Goal: Information Seeking & Learning: Learn about a topic

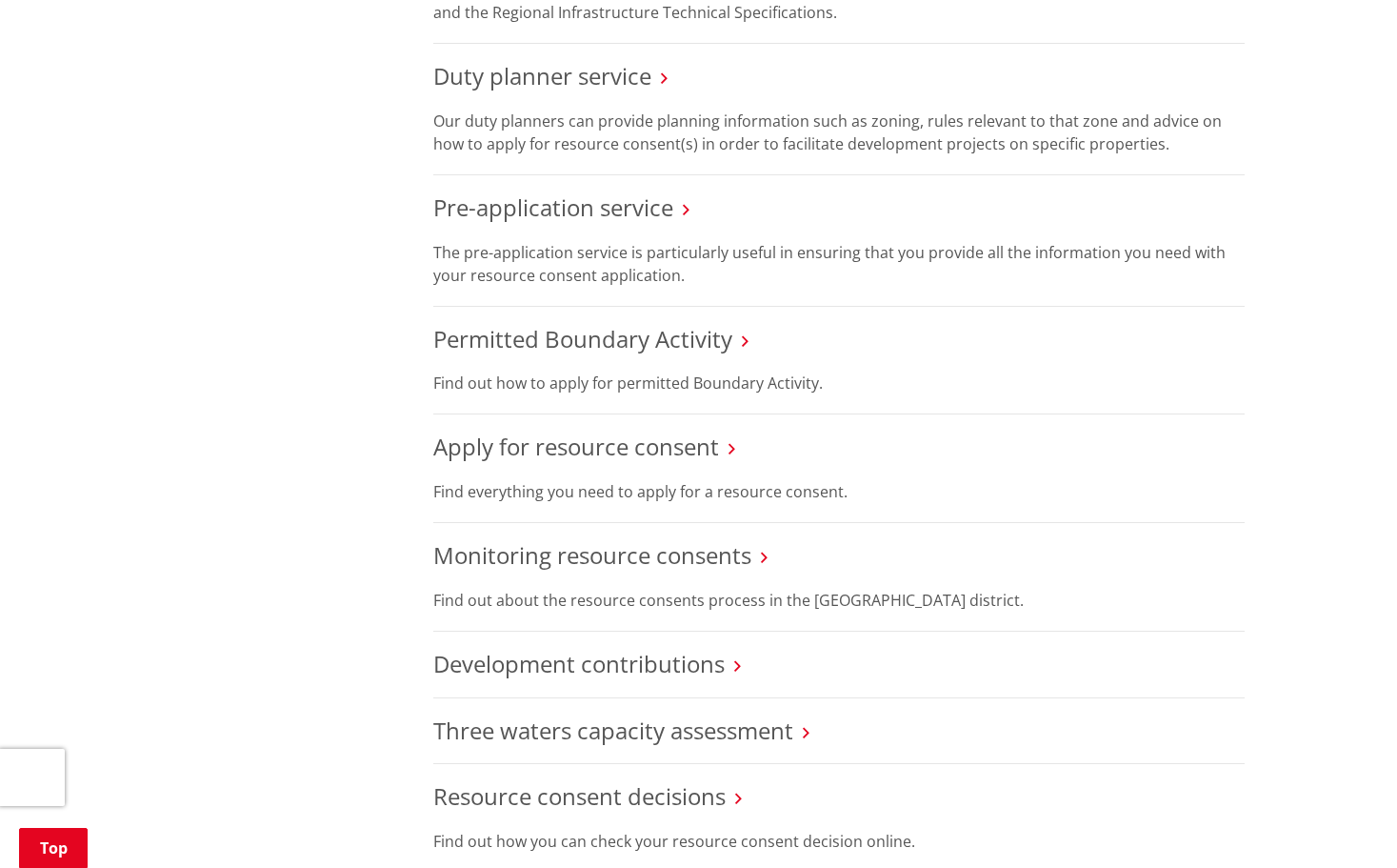
scroll to position [1143, 0]
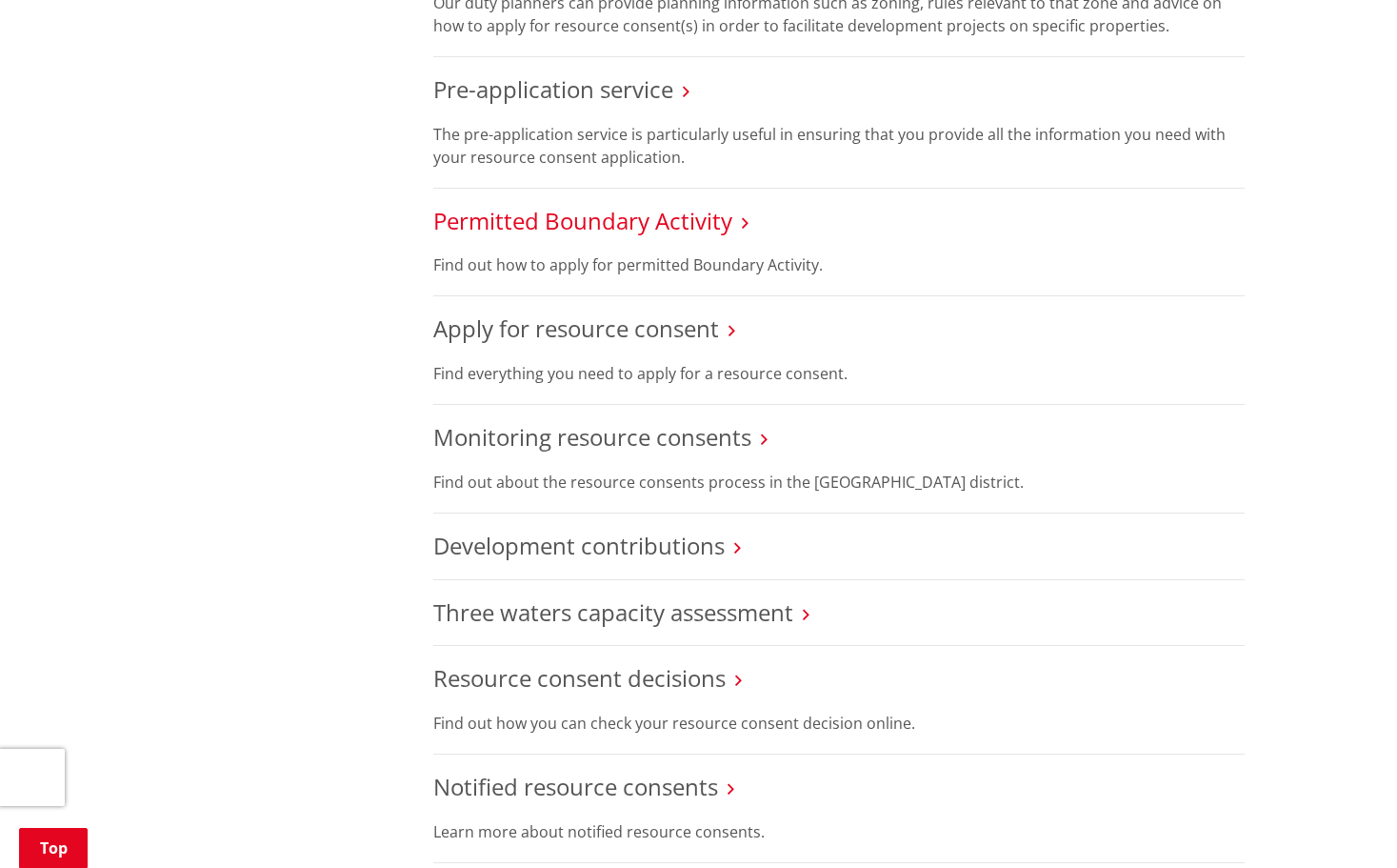
click at [694, 218] on link "Permitted Boundary Activity" at bounding box center [582, 220] width 299 height 31
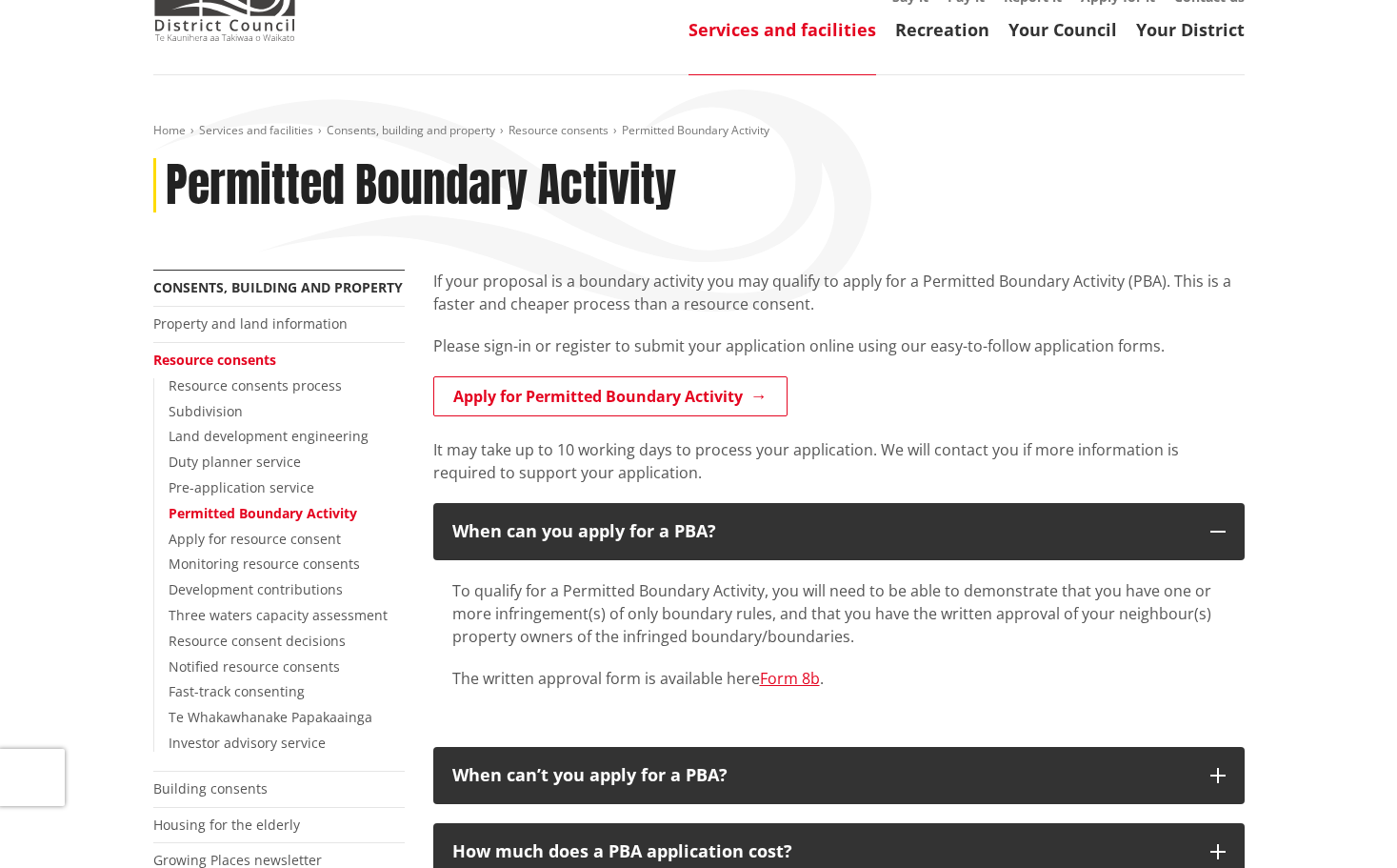
scroll to position [381, 0]
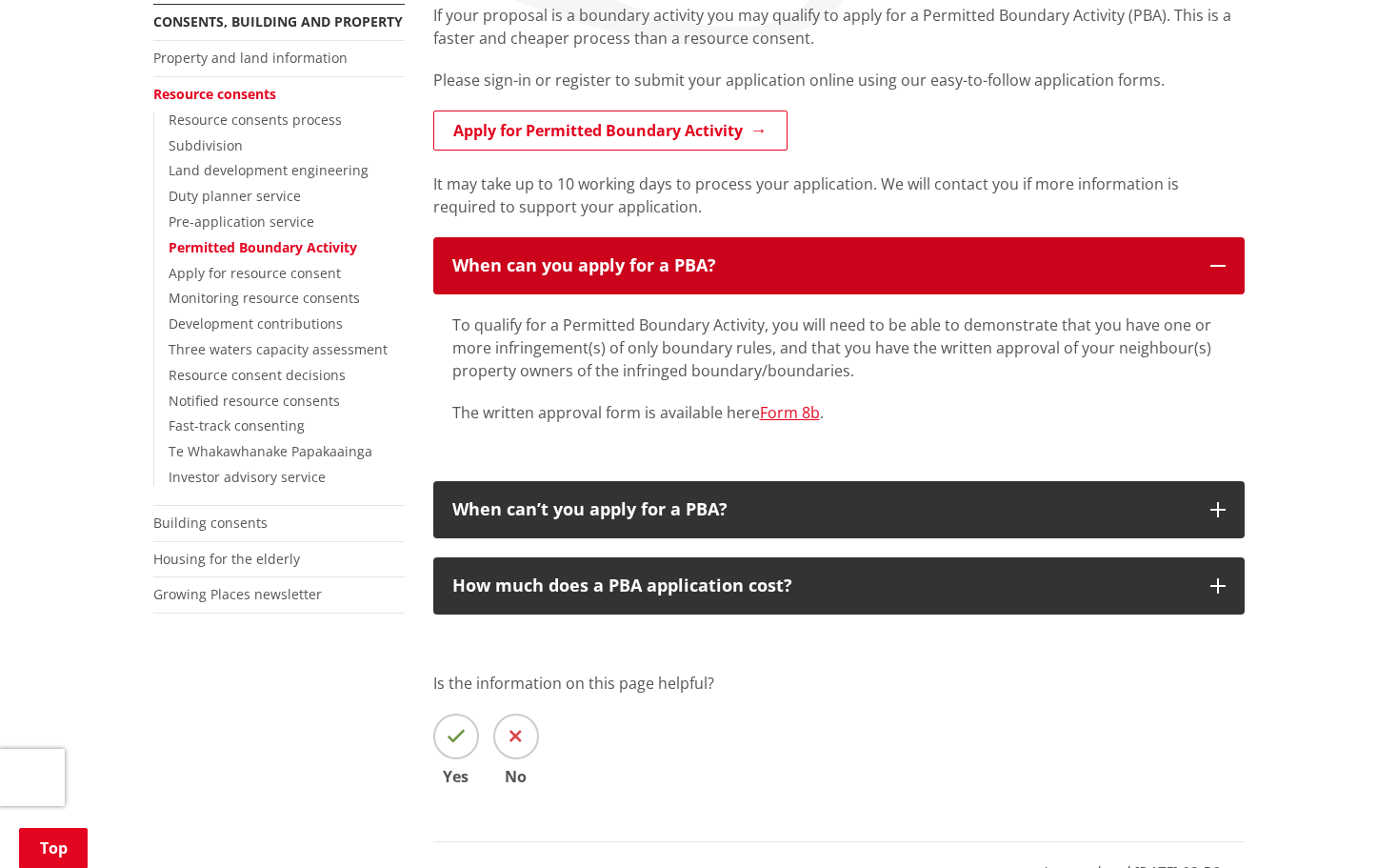
click at [1218, 267] on icon "button" at bounding box center [1218, 265] width 15 height 15
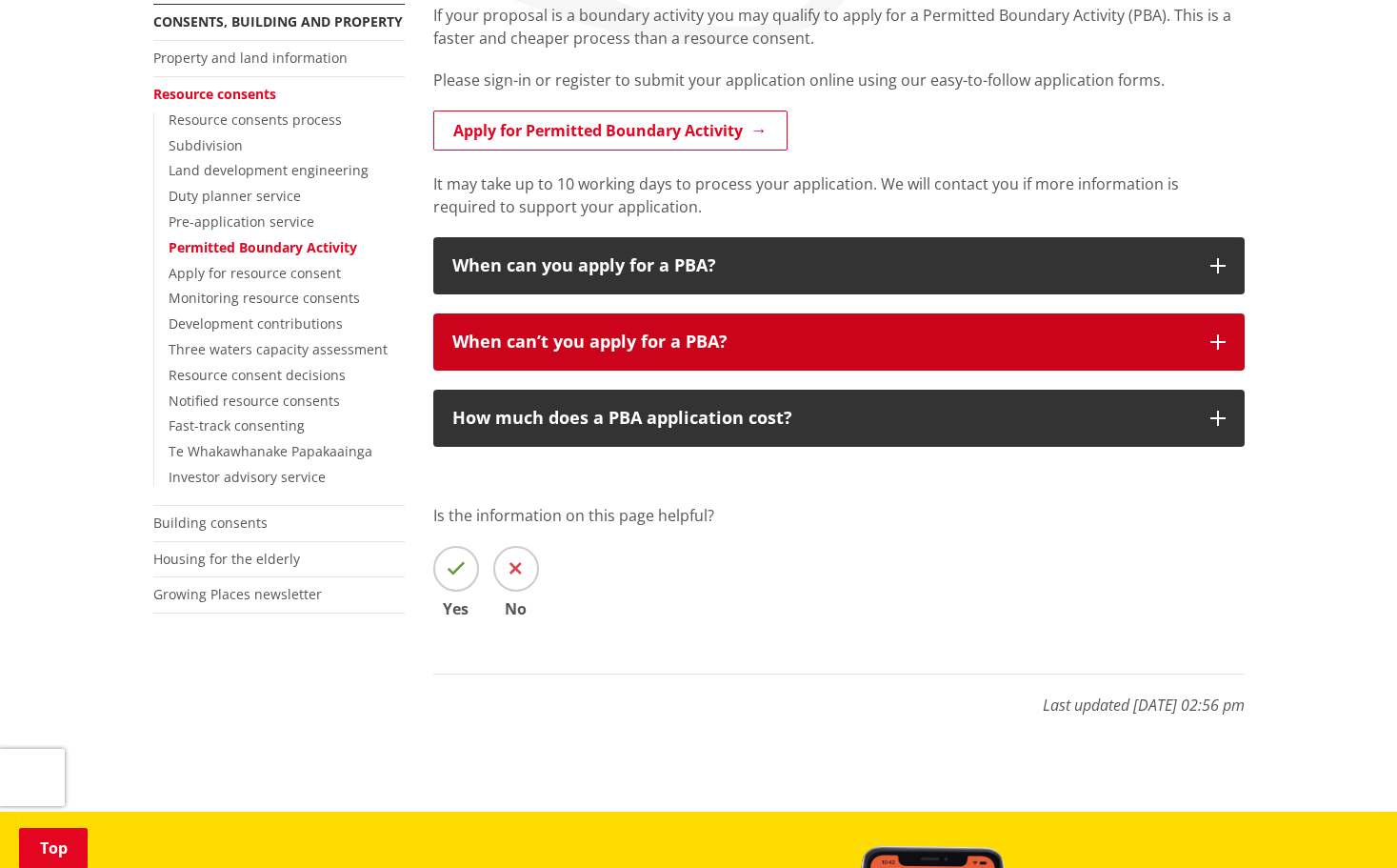
click at [1219, 336] on icon "button" at bounding box center [1218, 341] width 15 height 15
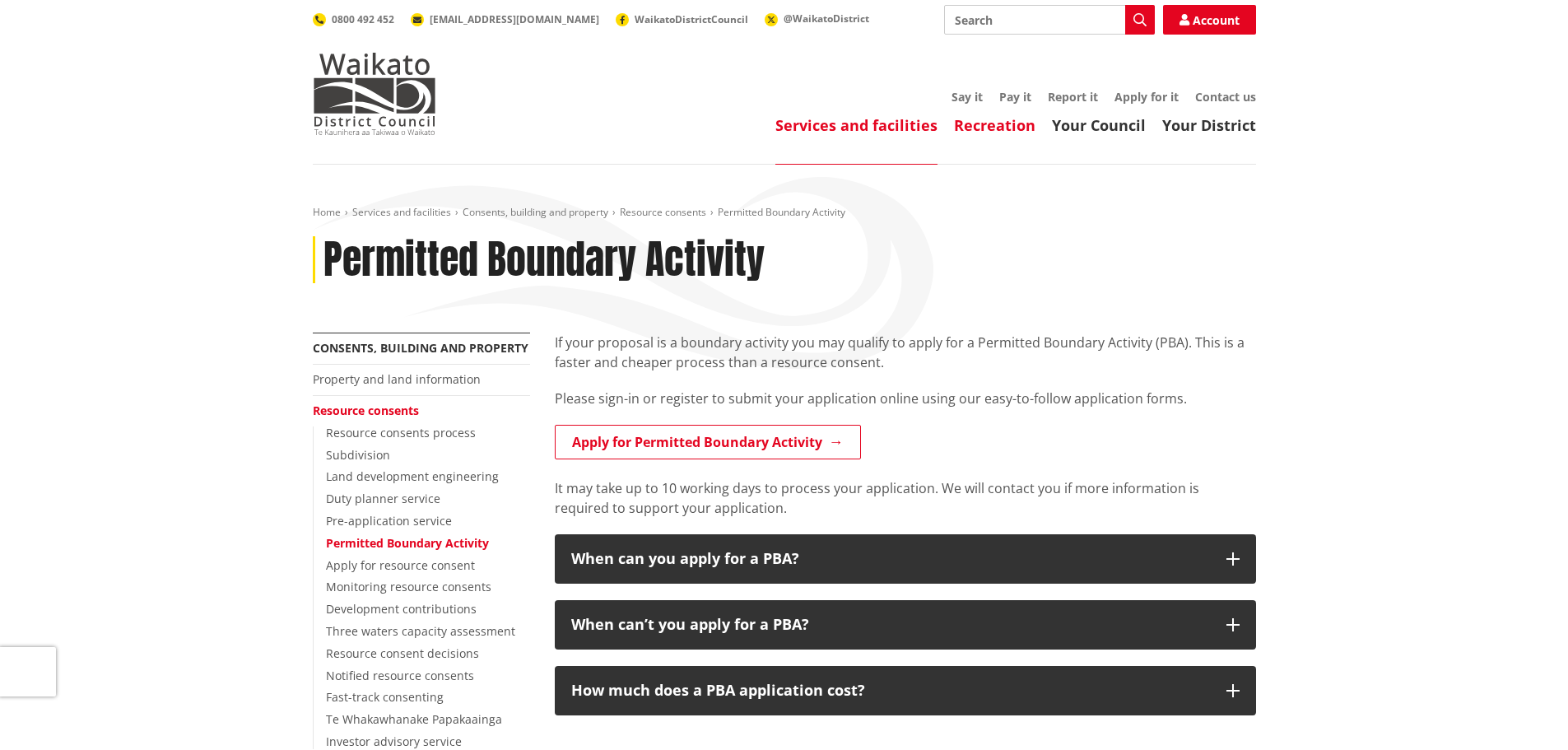
click at [995, 121] on link "Recreation" at bounding box center [995, 124] width 81 height 20
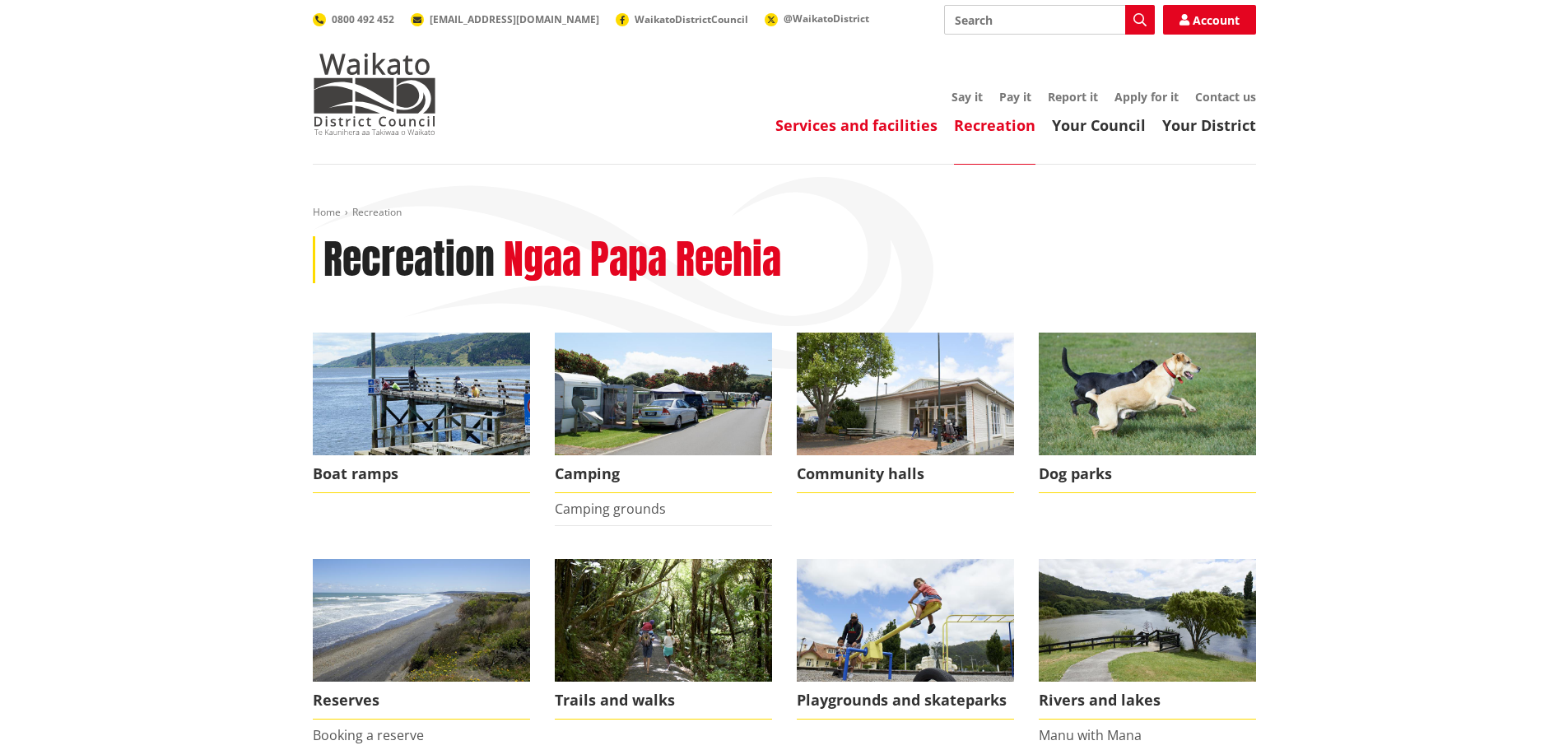
click at [888, 128] on link "Services and facilities" at bounding box center [857, 124] width 163 height 20
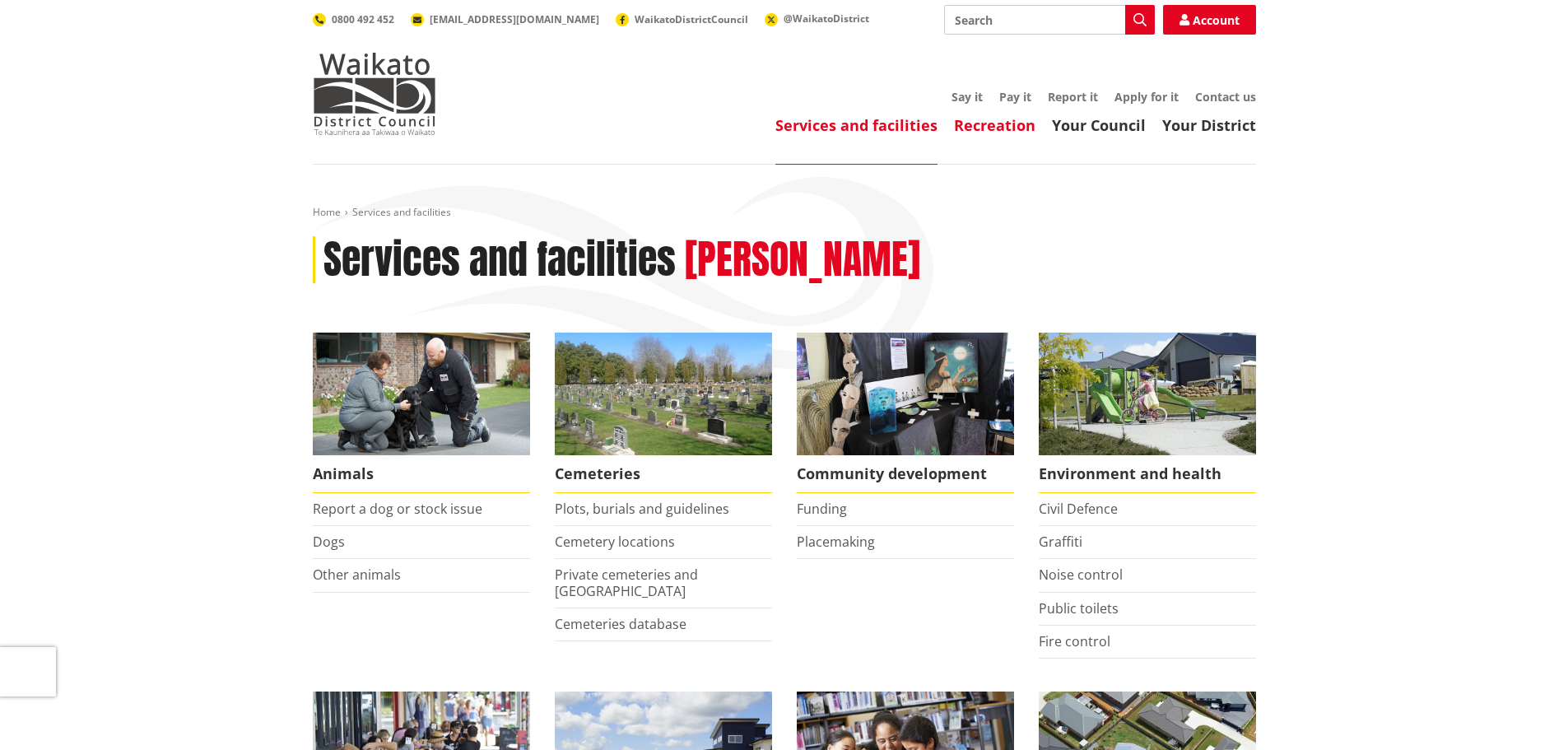
click at [995, 130] on link "Recreation" at bounding box center [995, 124] width 81 height 20
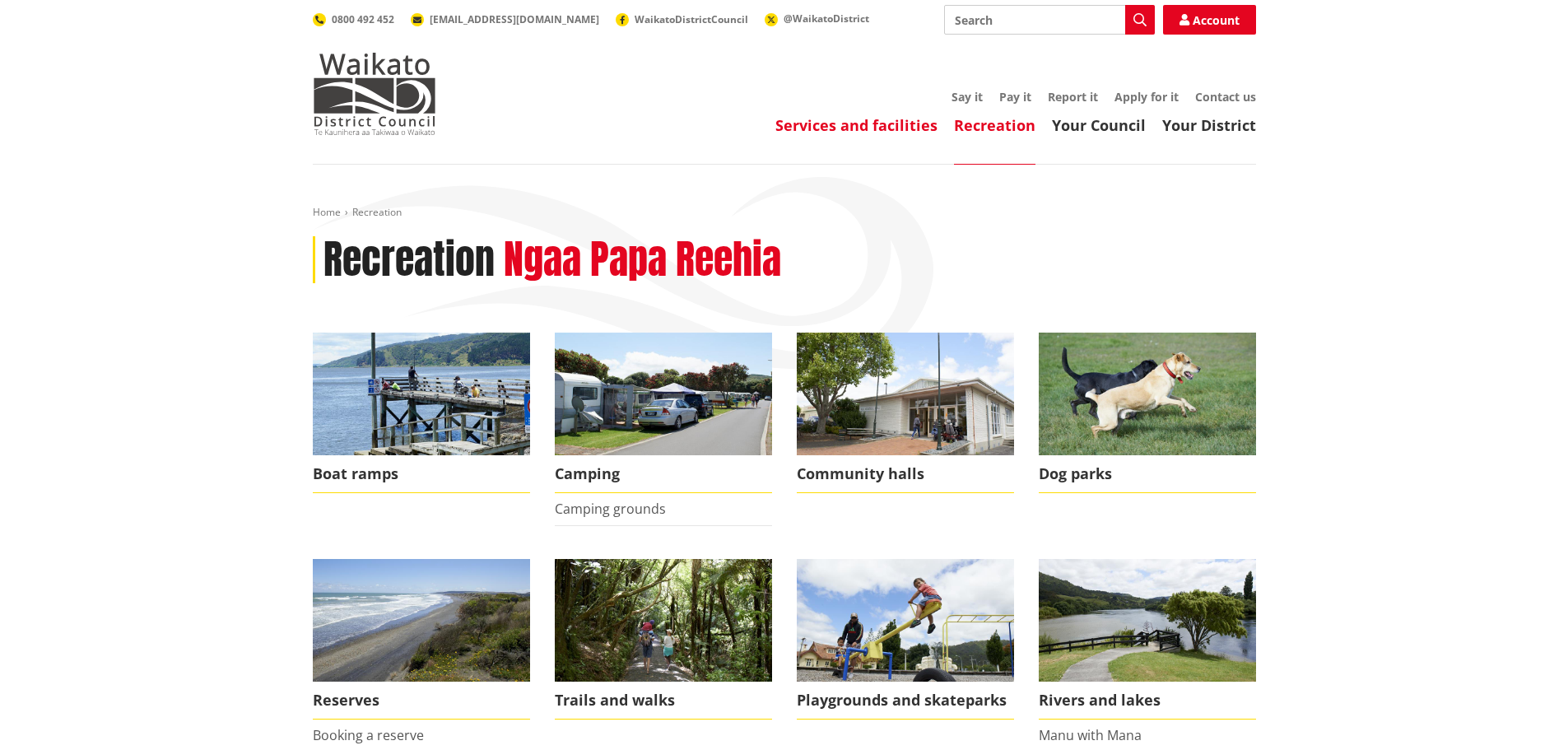
click at [896, 127] on link "Services and facilities" at bounding box center [857, 124] width 163 height 20
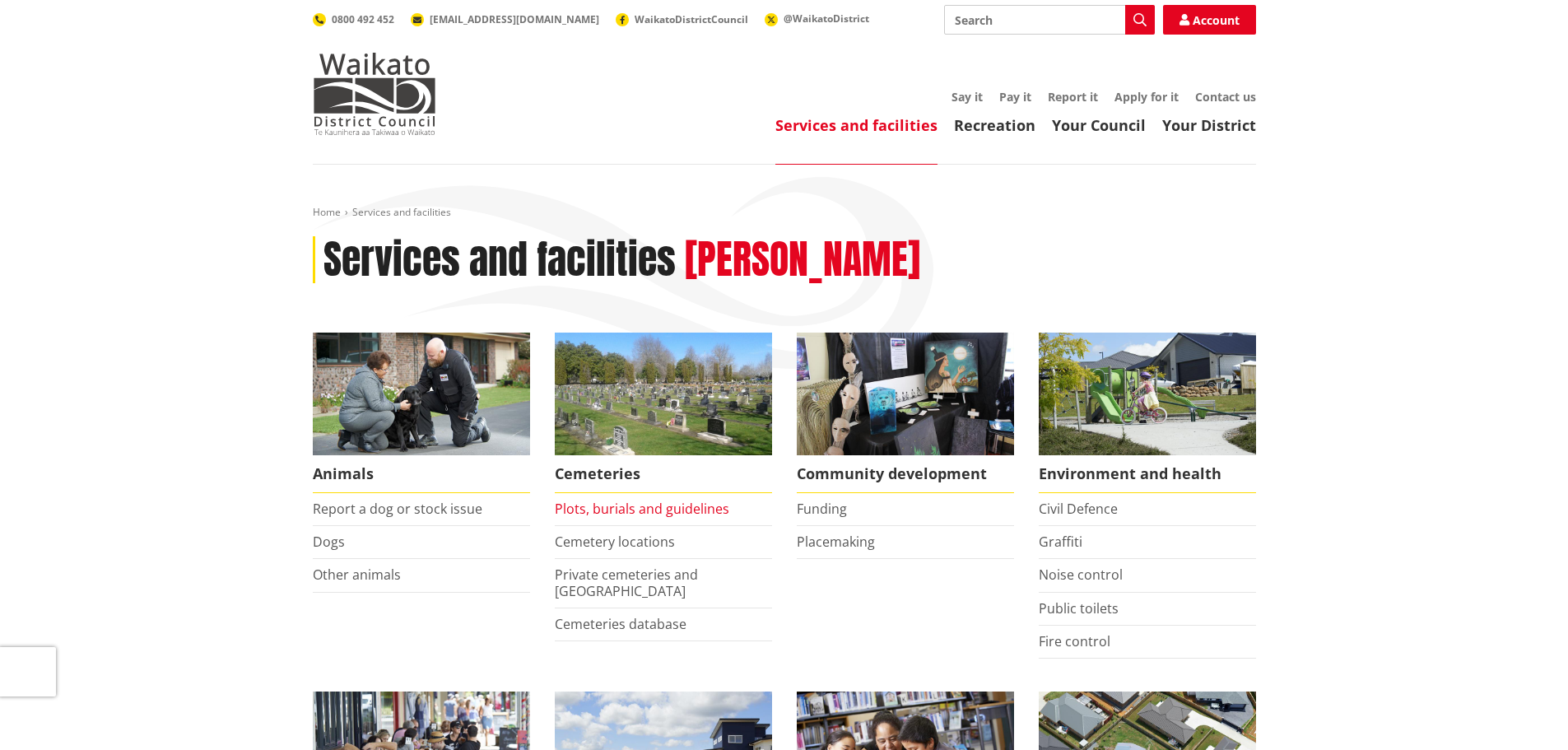
click at [605, 508] on link "Plots, burials and guidelines" at bounding box center [642, 508] width 175 height 18
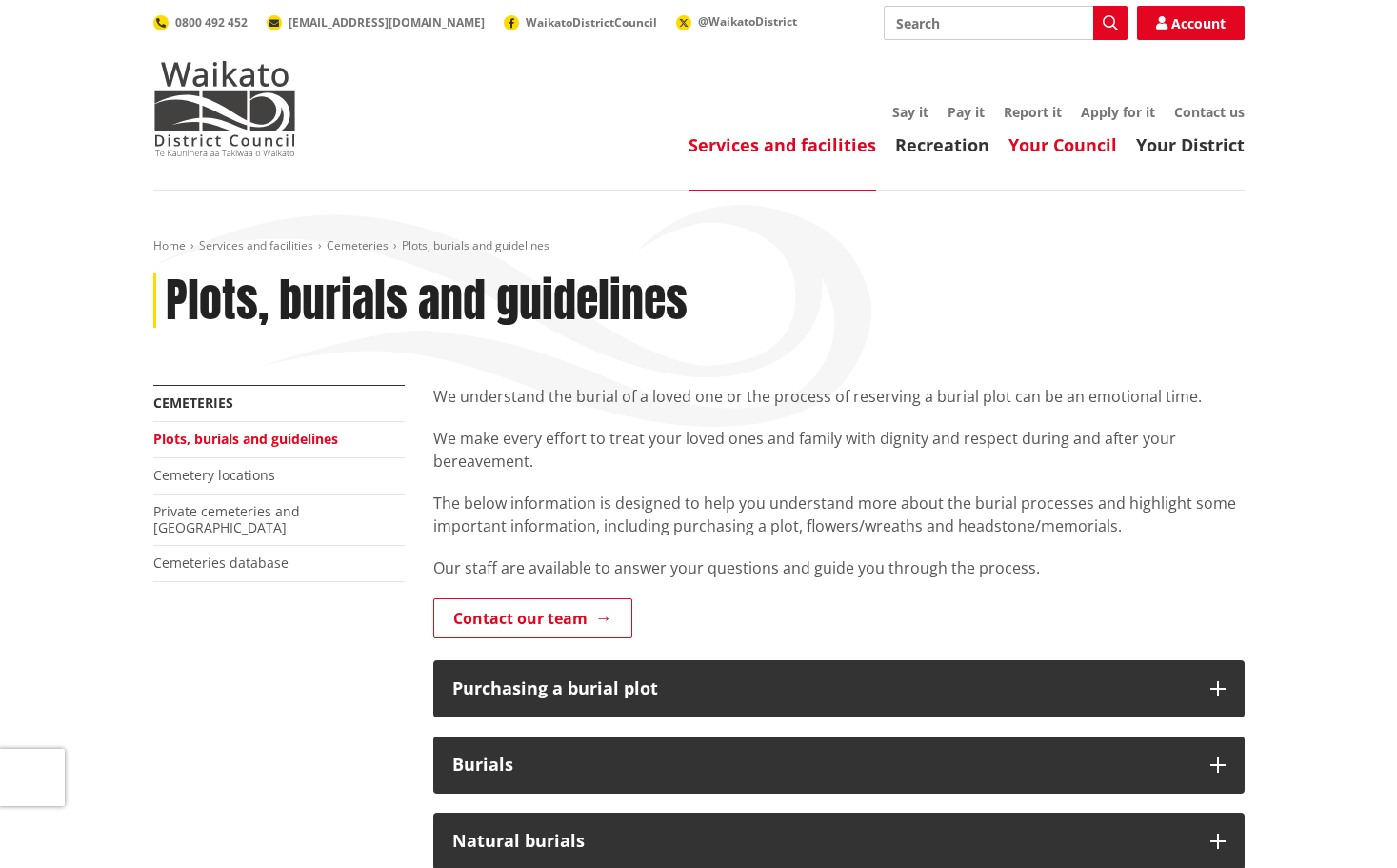
click at [1073, 153] on link "Your Council" at bounding box center [1063, 144] width 109 height 23
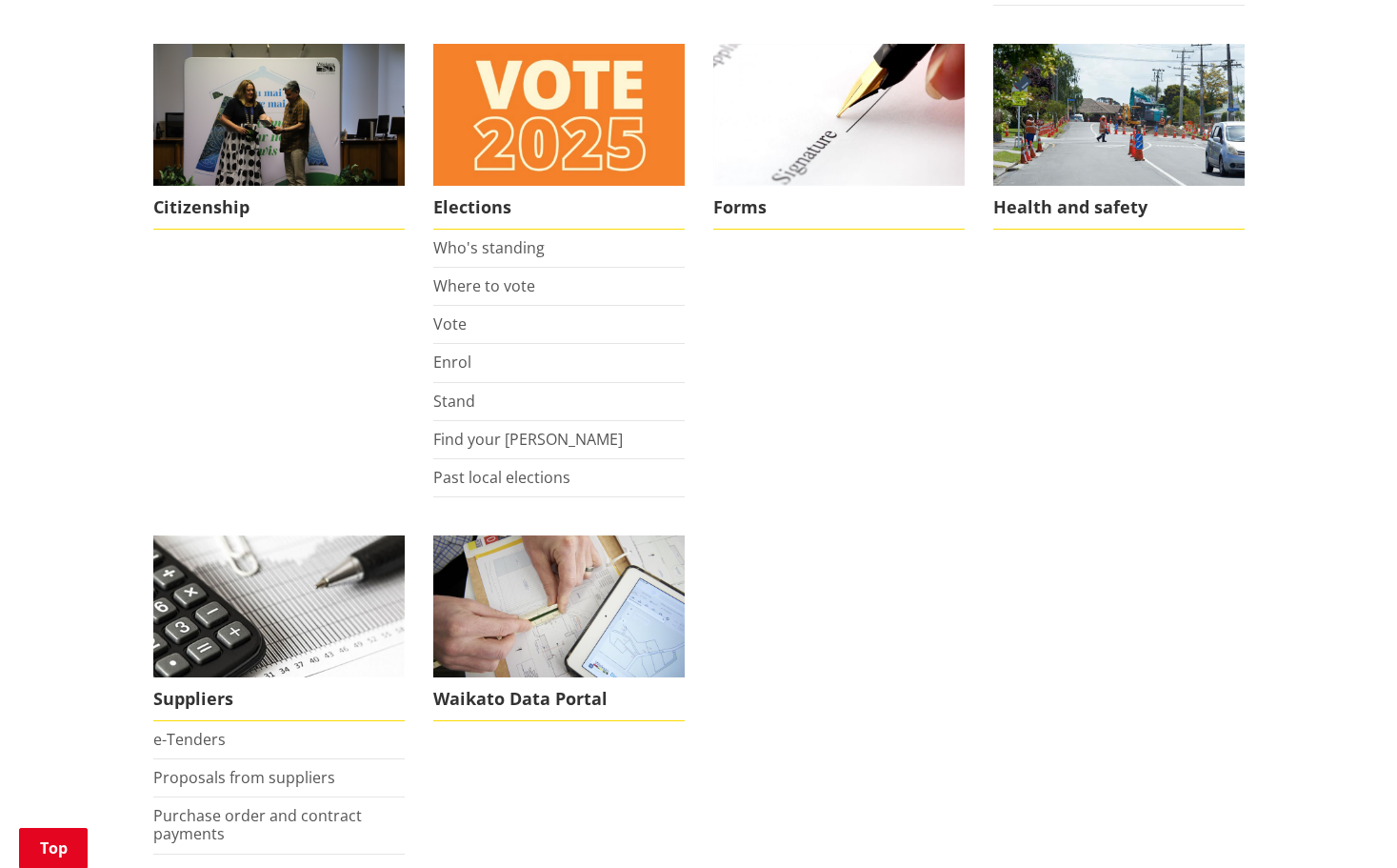
scroll to position [1429, 0]
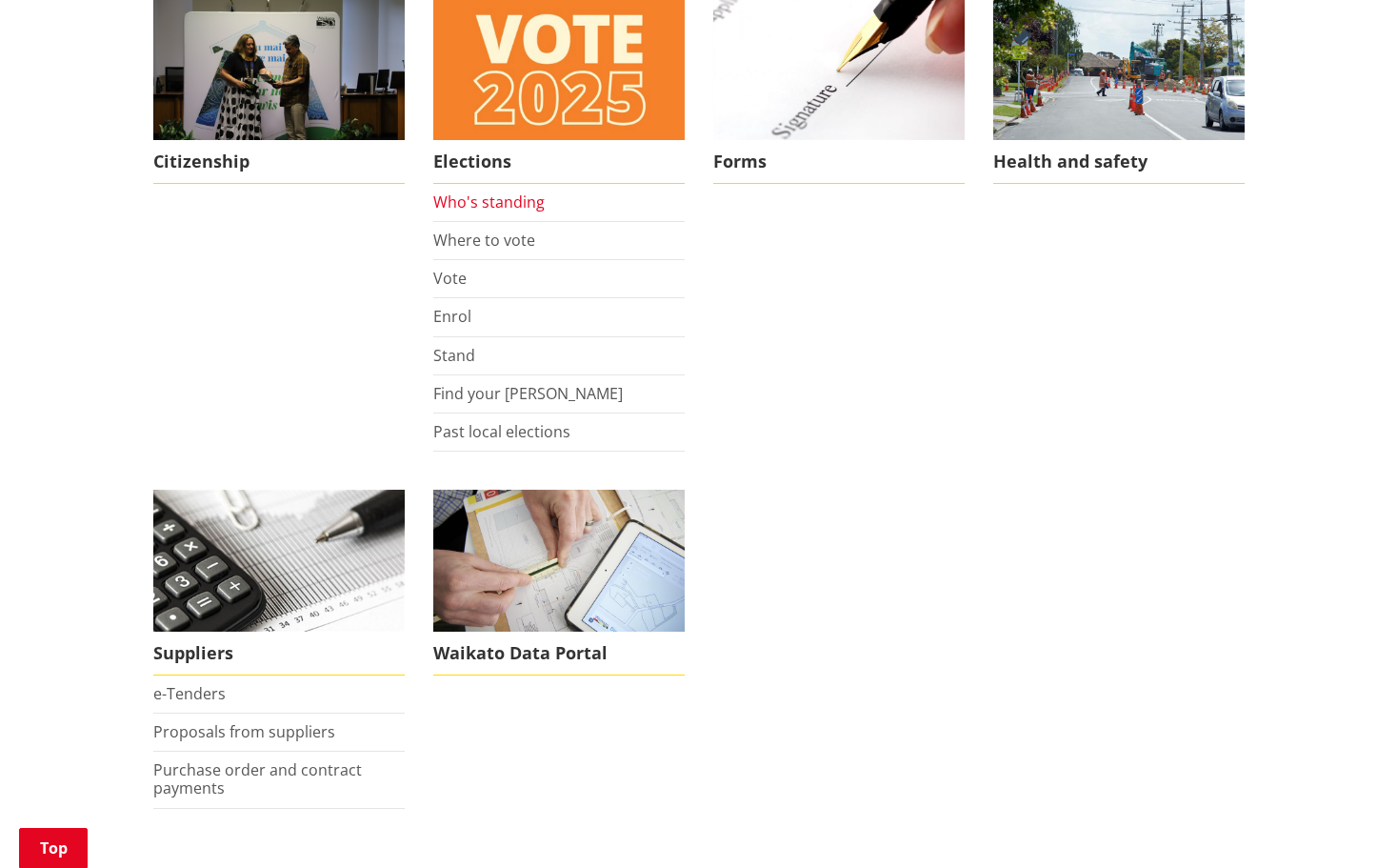
click at [494, 201] on link "Who's standing" at bounding box center [488, 201] width 111 height 21
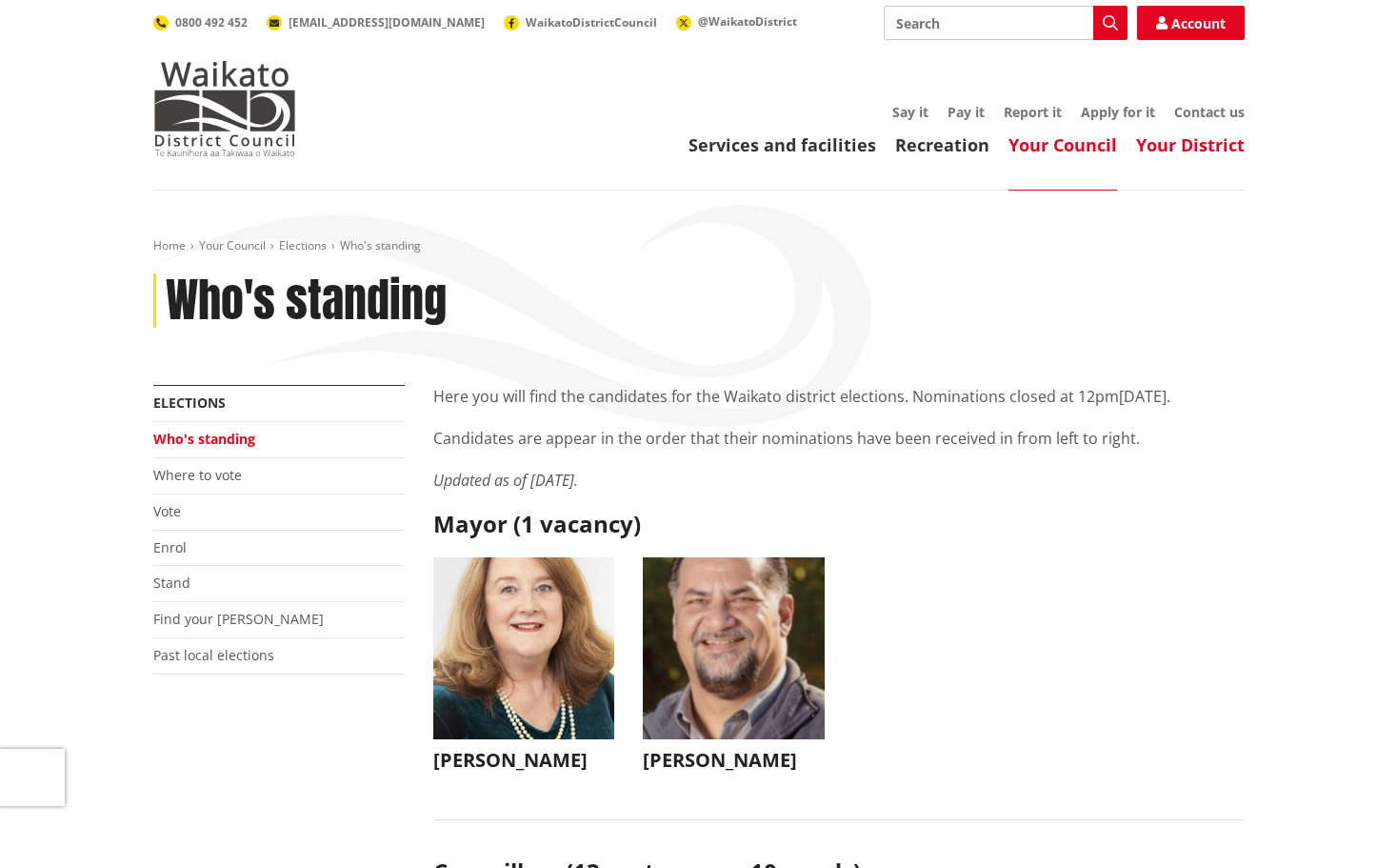
click at [1199, 146] on link "Your District" at bounding box center [1190, 144] width 109 height 23
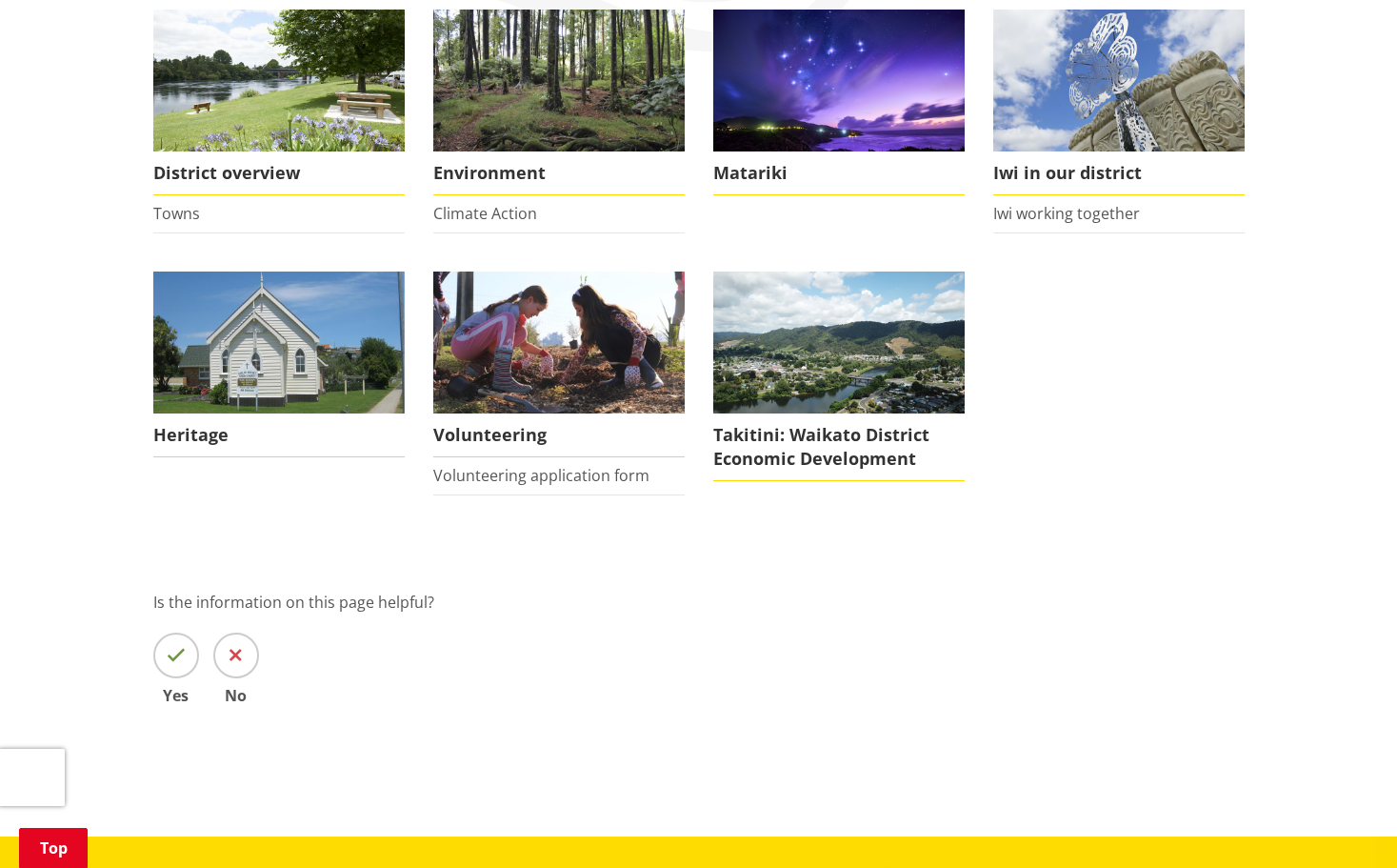
scroll to position [381, 0]
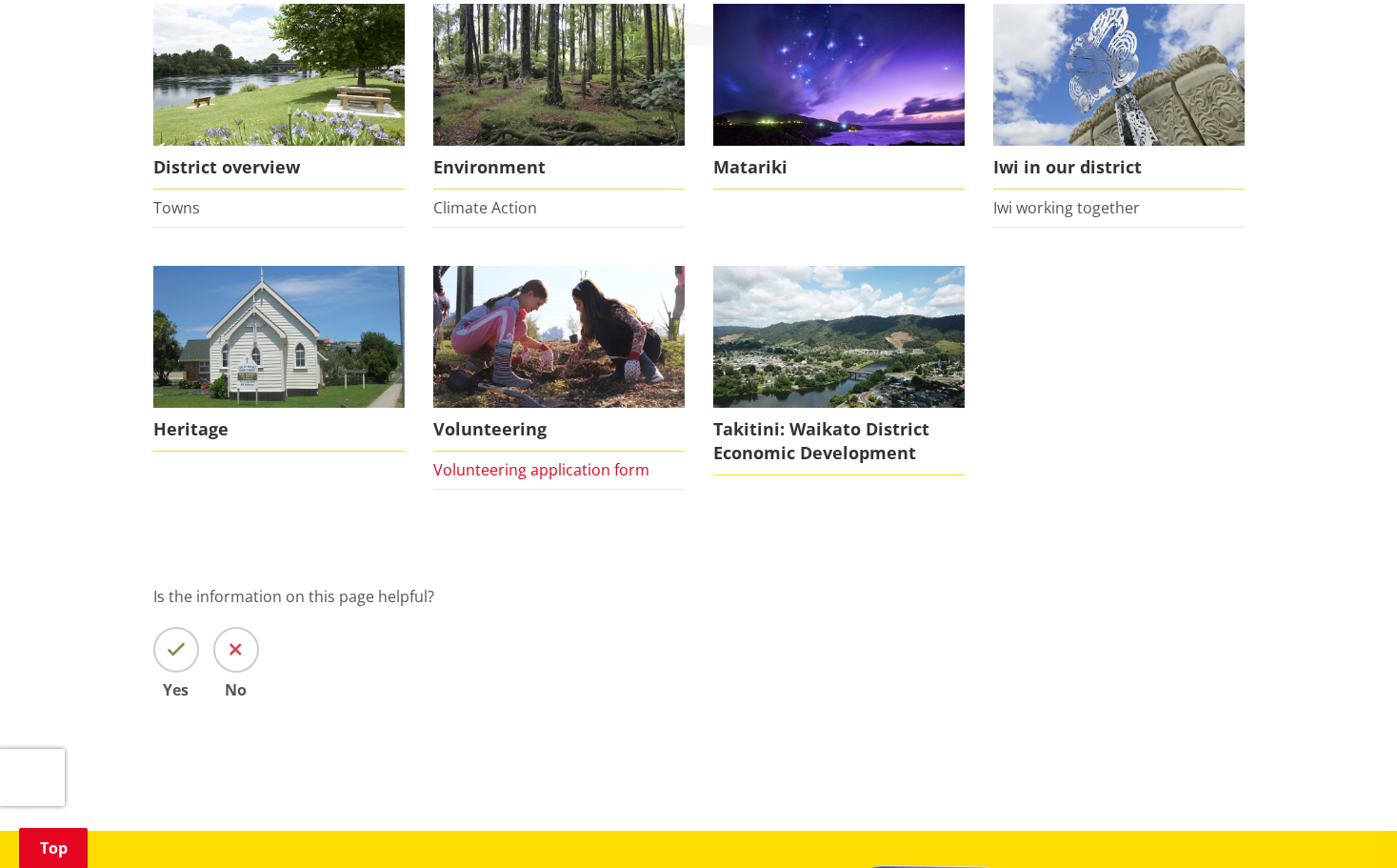
click at [511, 475] on link "Volunteering application form" at bounding box center [541, 469] width 216 height 21
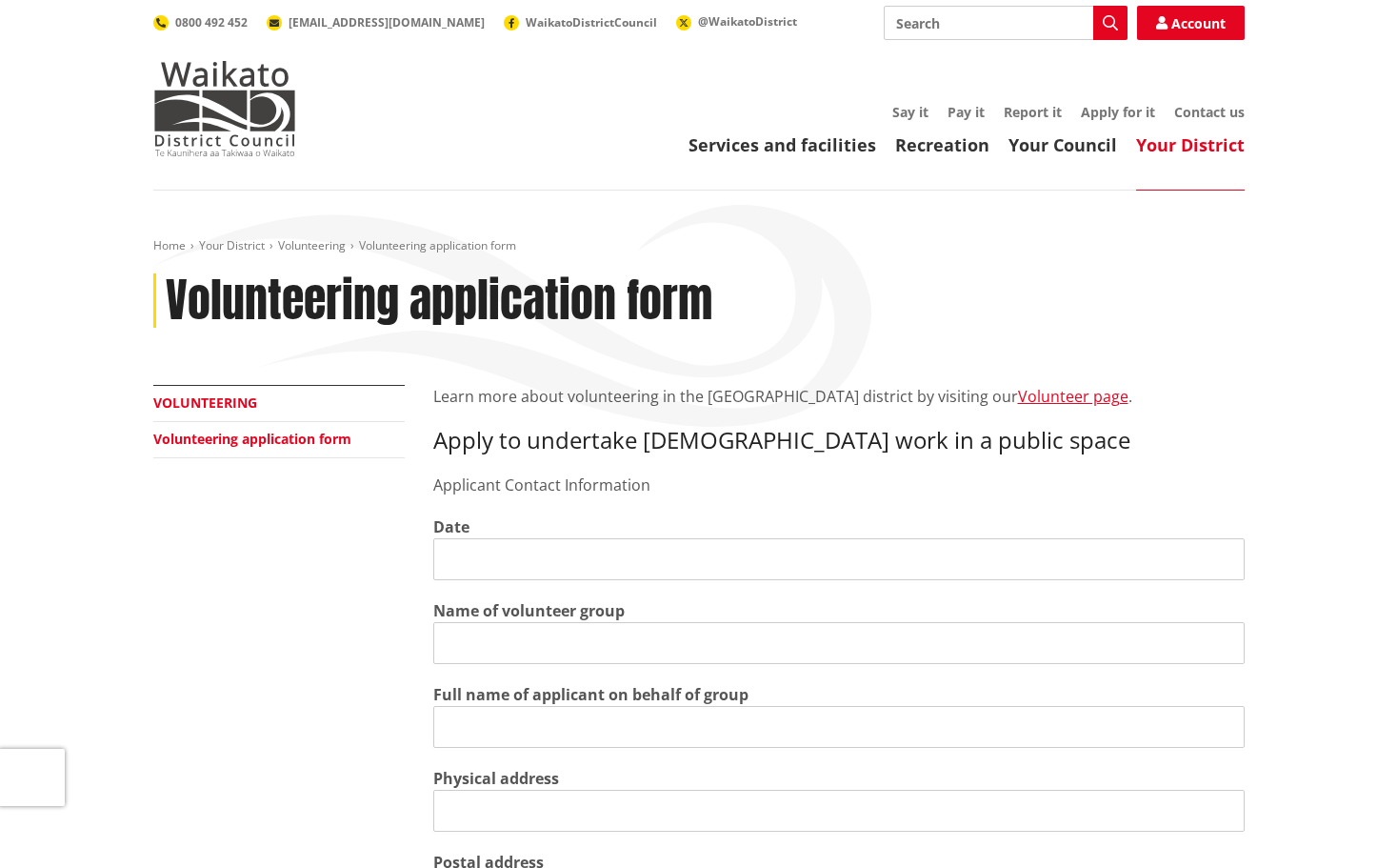
click at [190, 401] on link "Volunteering" at bounding box center [205, 402] width 104 height 18
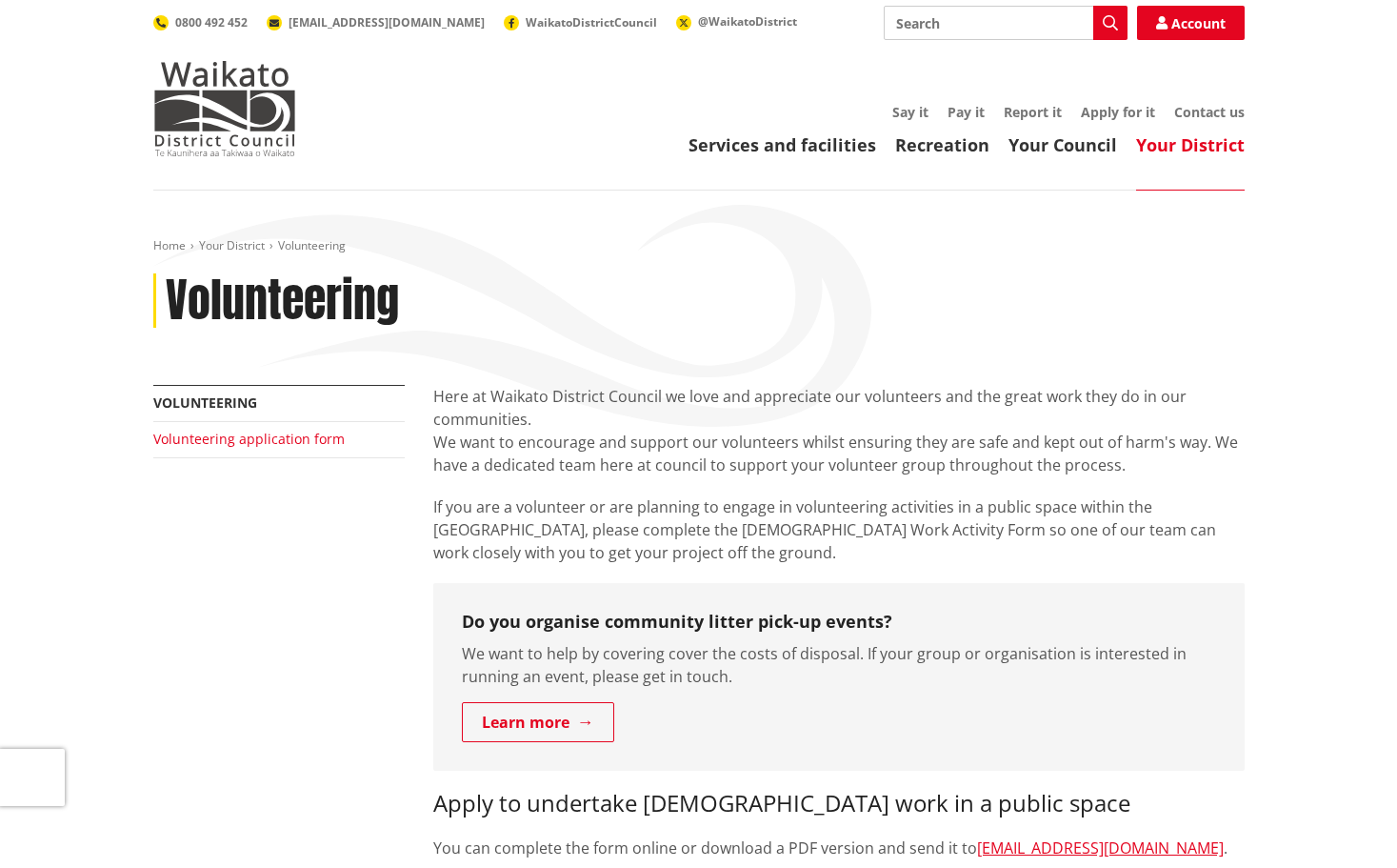
click at [290, 435] on link "Volunteering application form" at bounding box center [248, 439] width 191 height 18
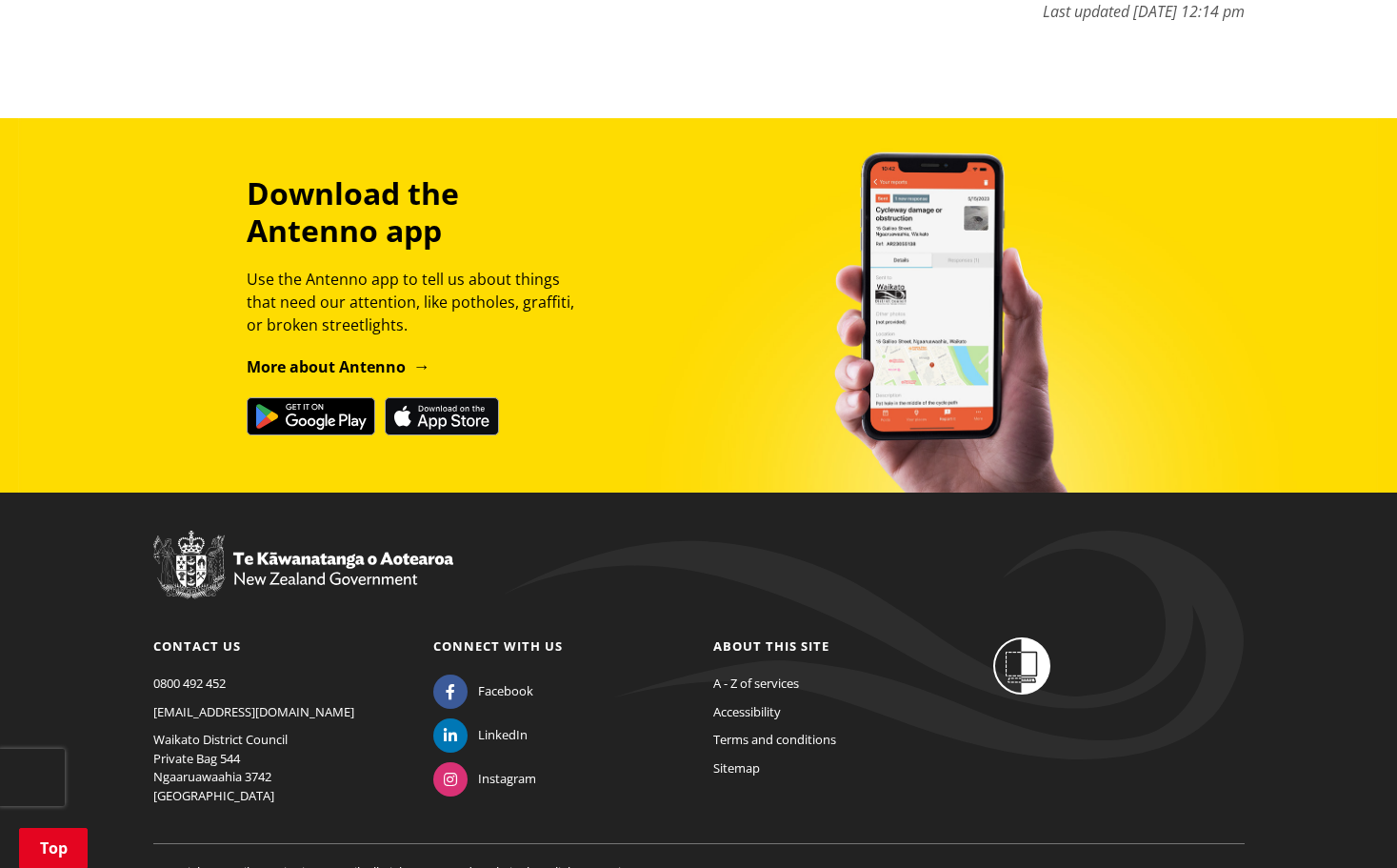
scroll to position [2712, 0]
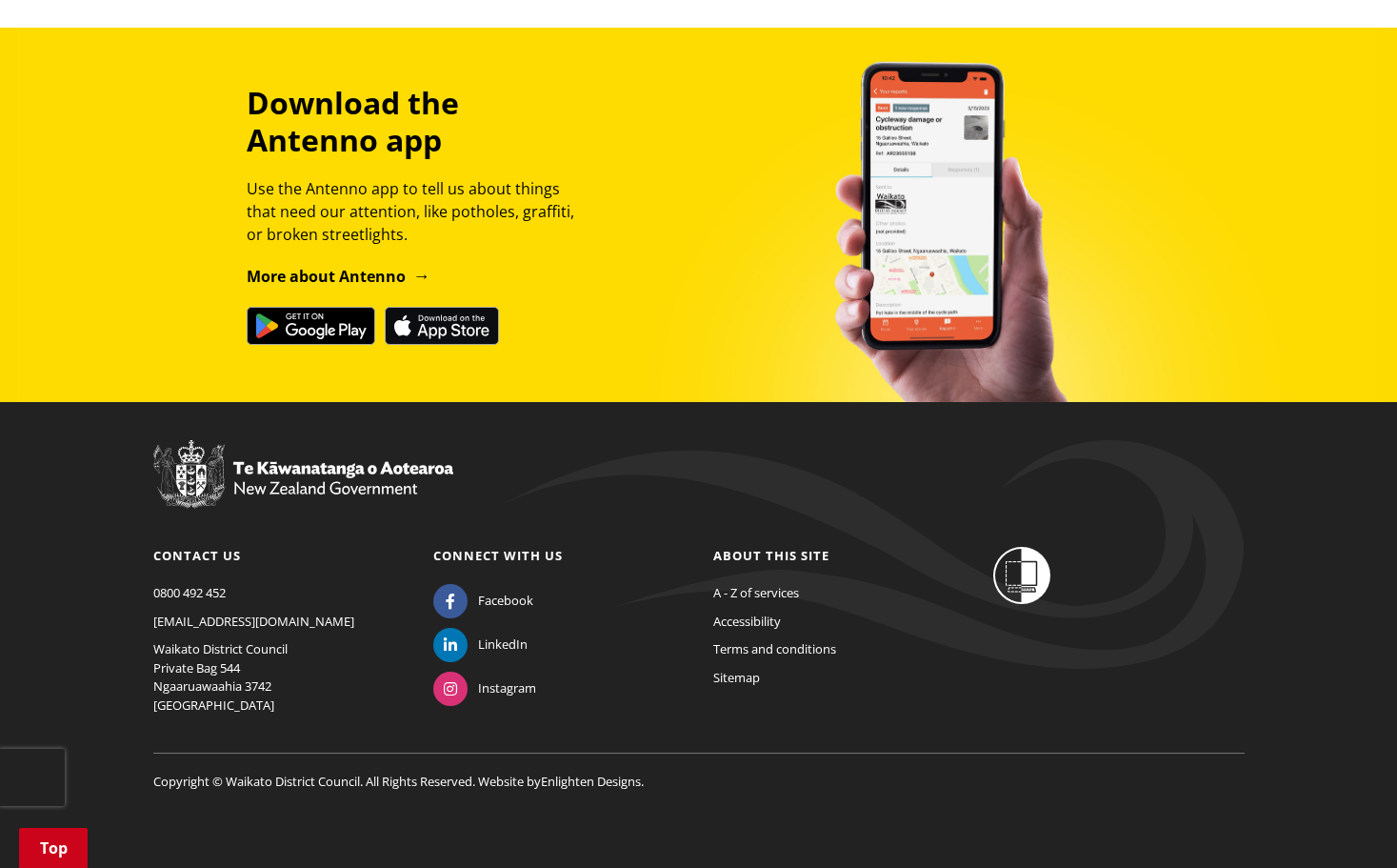
click at [50, 840] on link "Top" at bounding box center [53, 848] width 69 height 40
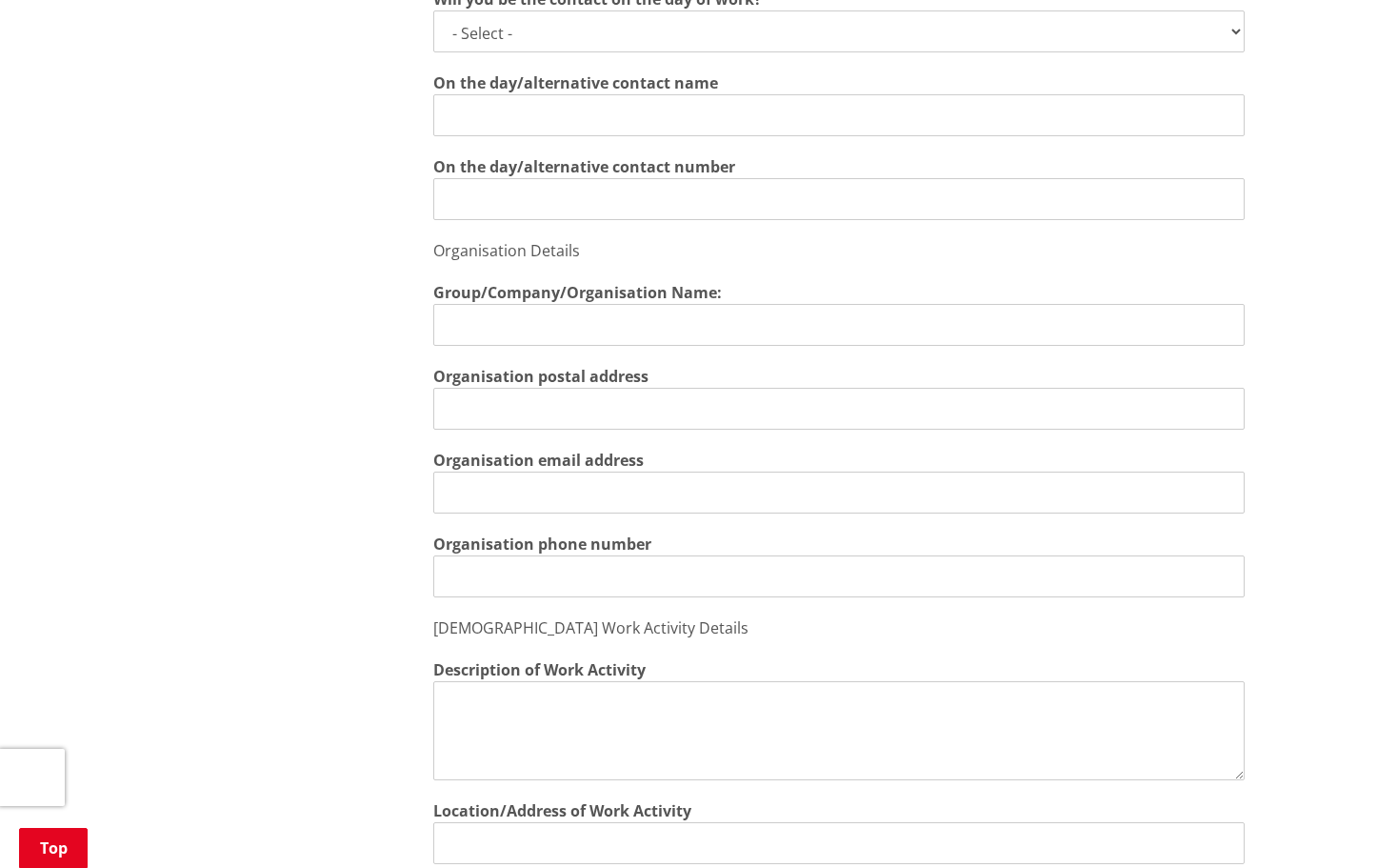
scroll to position [1333, 0]
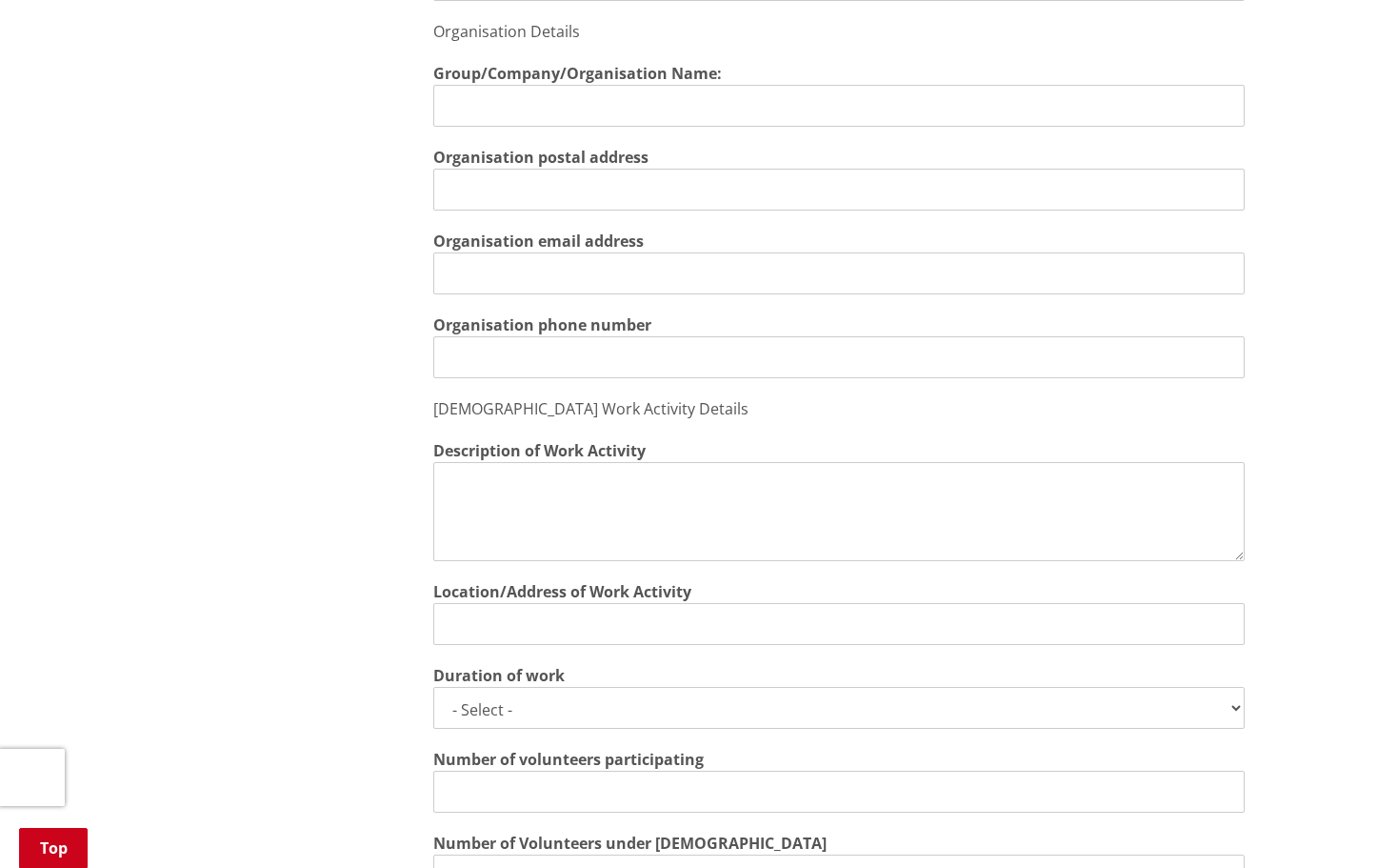
click at [69, 847] on link "Top" at bounding box center [53, 848] width 69 height 40
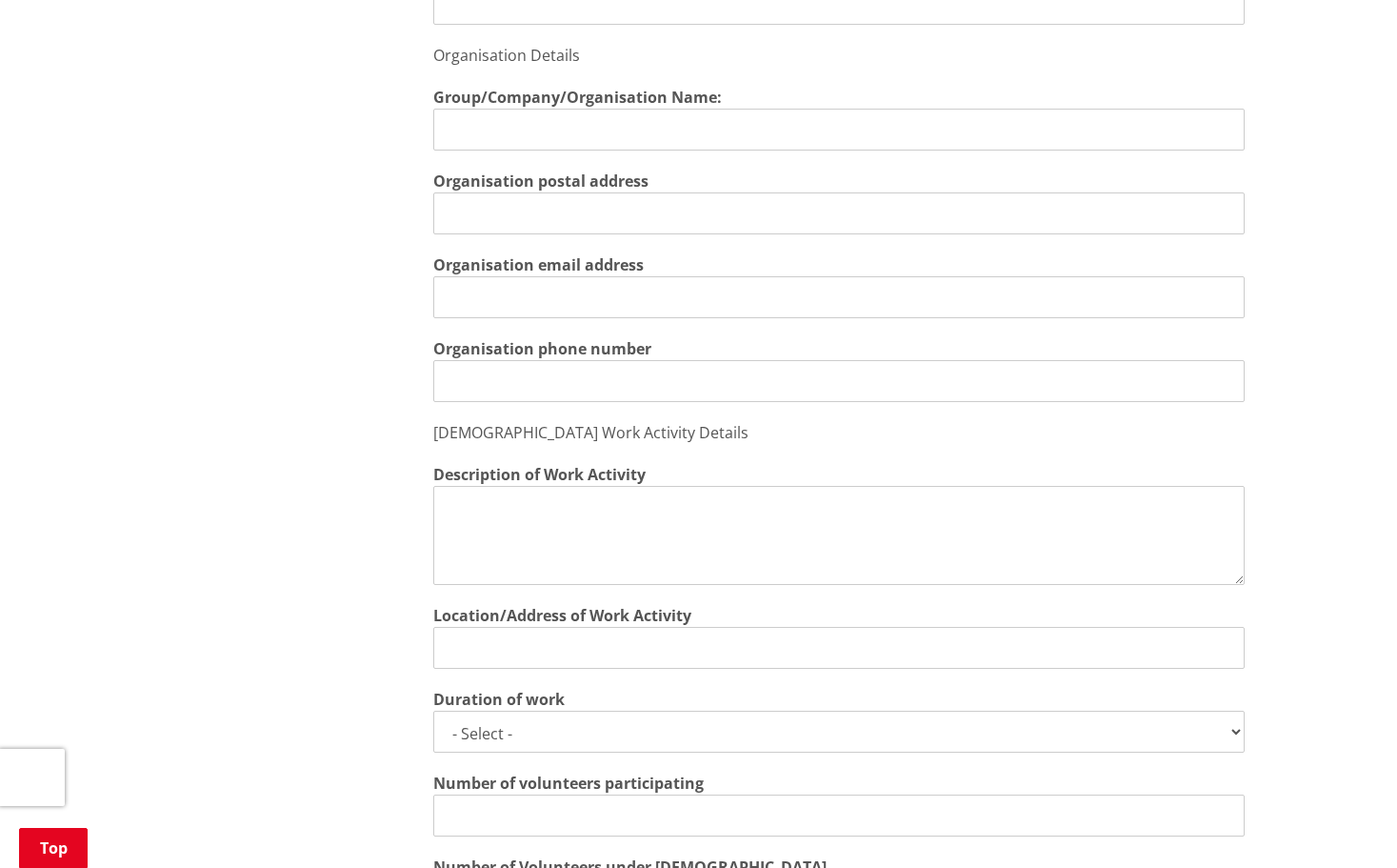
scroll to position [1714, 0]
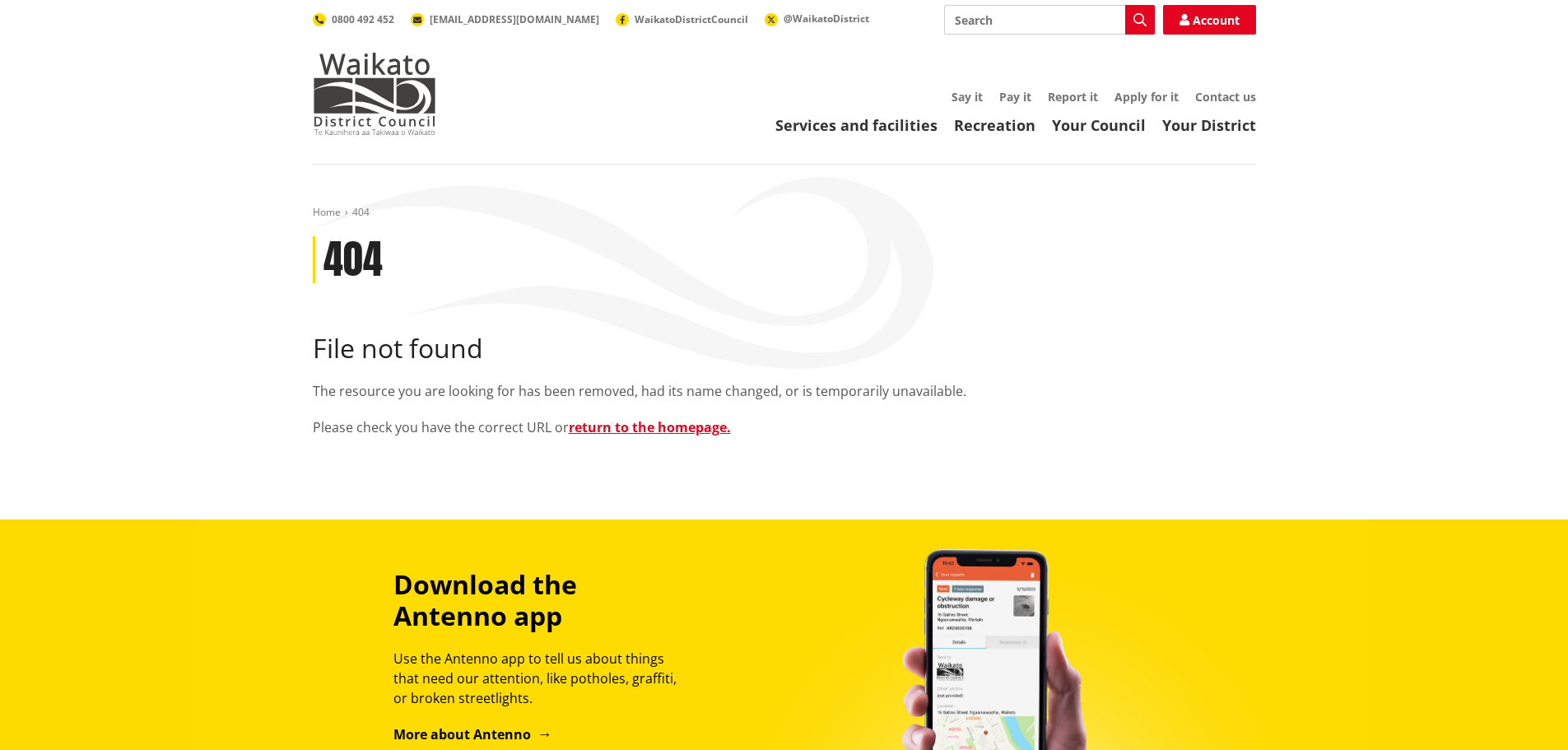
click at [1018, 27] on input "Search" at bounding box center [1049, 20] width 211 height 29
type input "maps"
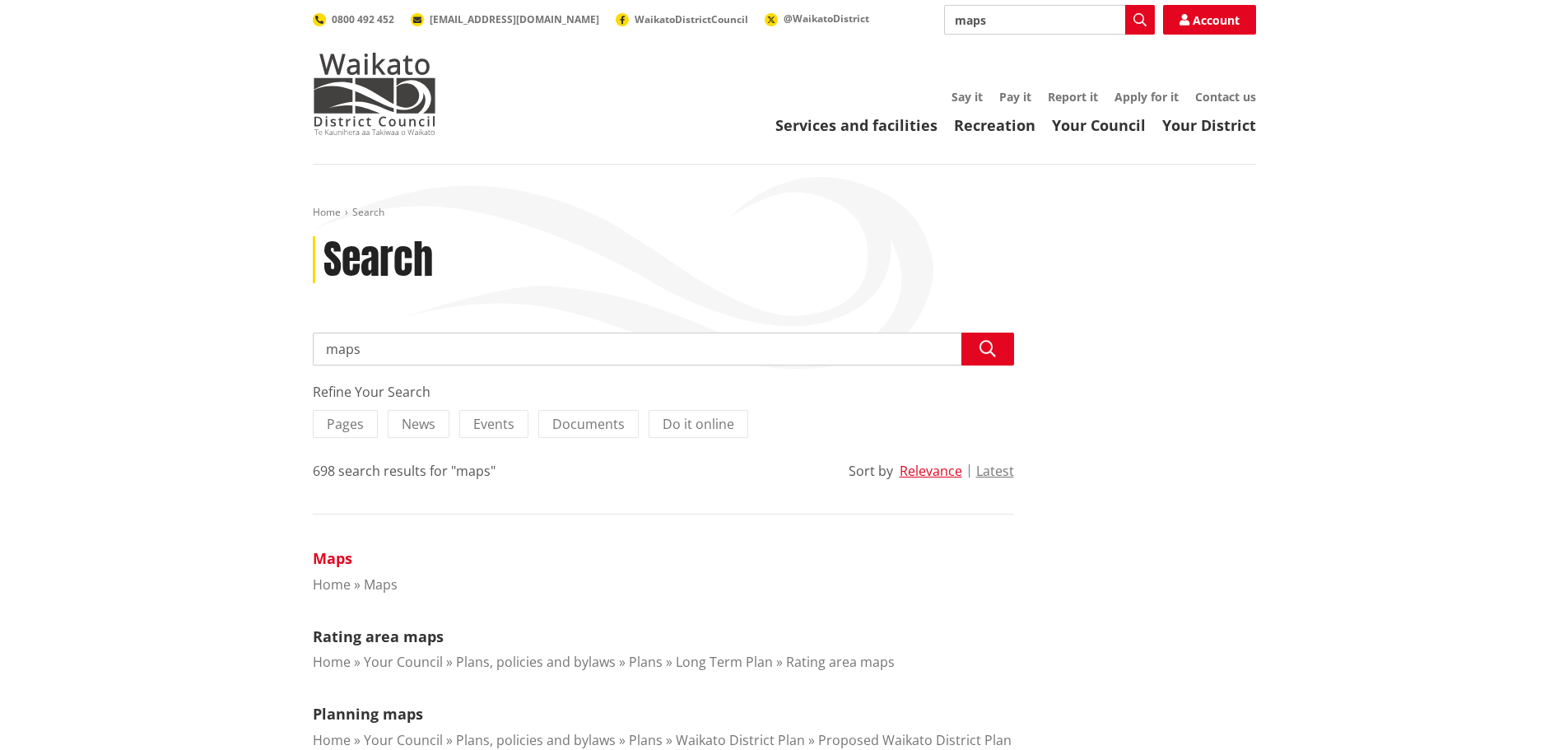
click at [337, 555] on link "Maps" at bounding box center [333, 557] width 40 height 20
click at [327, 556] on link "Maps" at bounding box center [333, 557] width 40 height 20
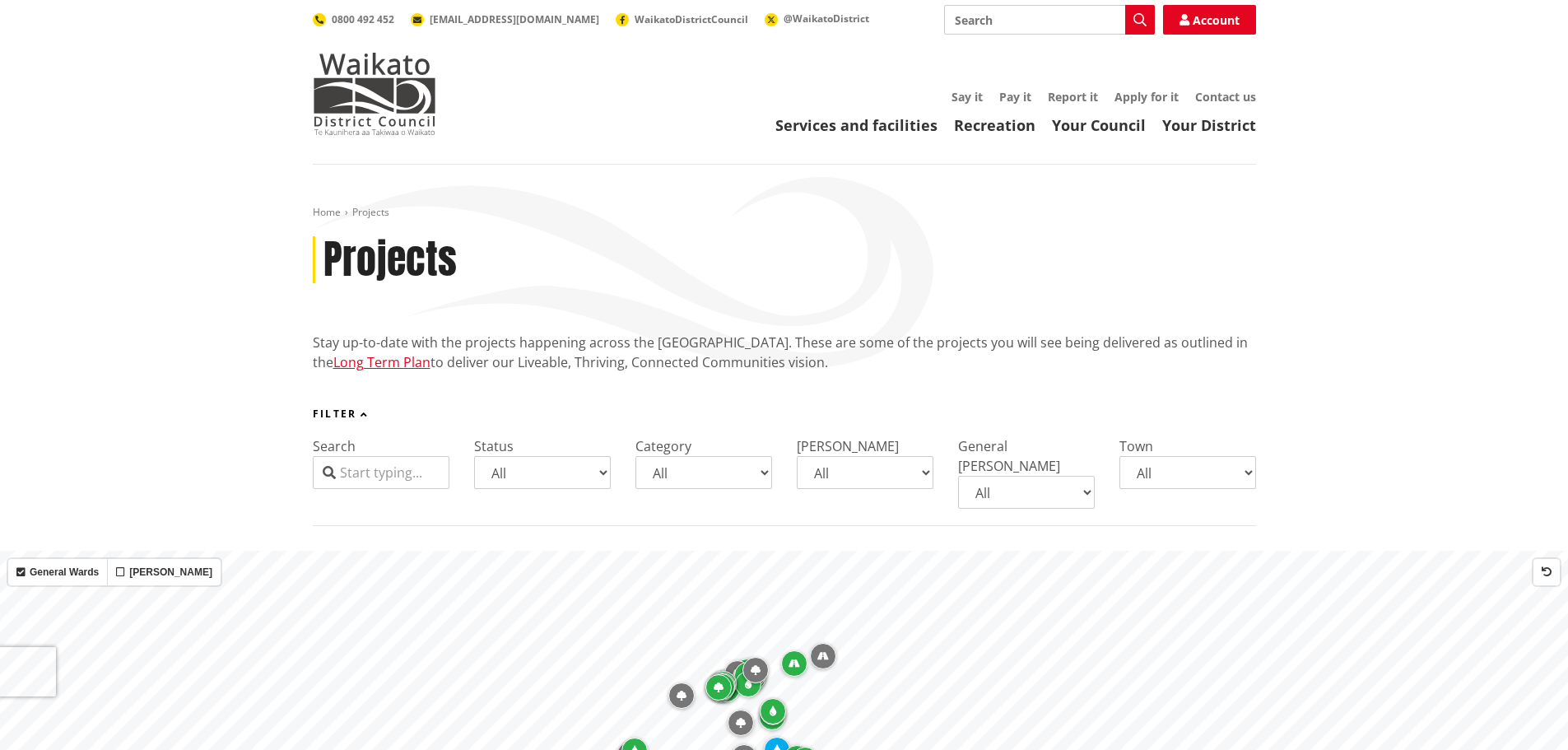
click at [430, 467] on input "Search" at bounding box center [381, 473] width 137 height 33
click at [512, 474] on select "All Coming up Active On hold Completed" at bounding box center [543, 473] width 137 height 33
select select "Active"
click at [475, 456] on select "All Coming up Active On hold Completed" at bounding box center [543, 473] width 137 height 33
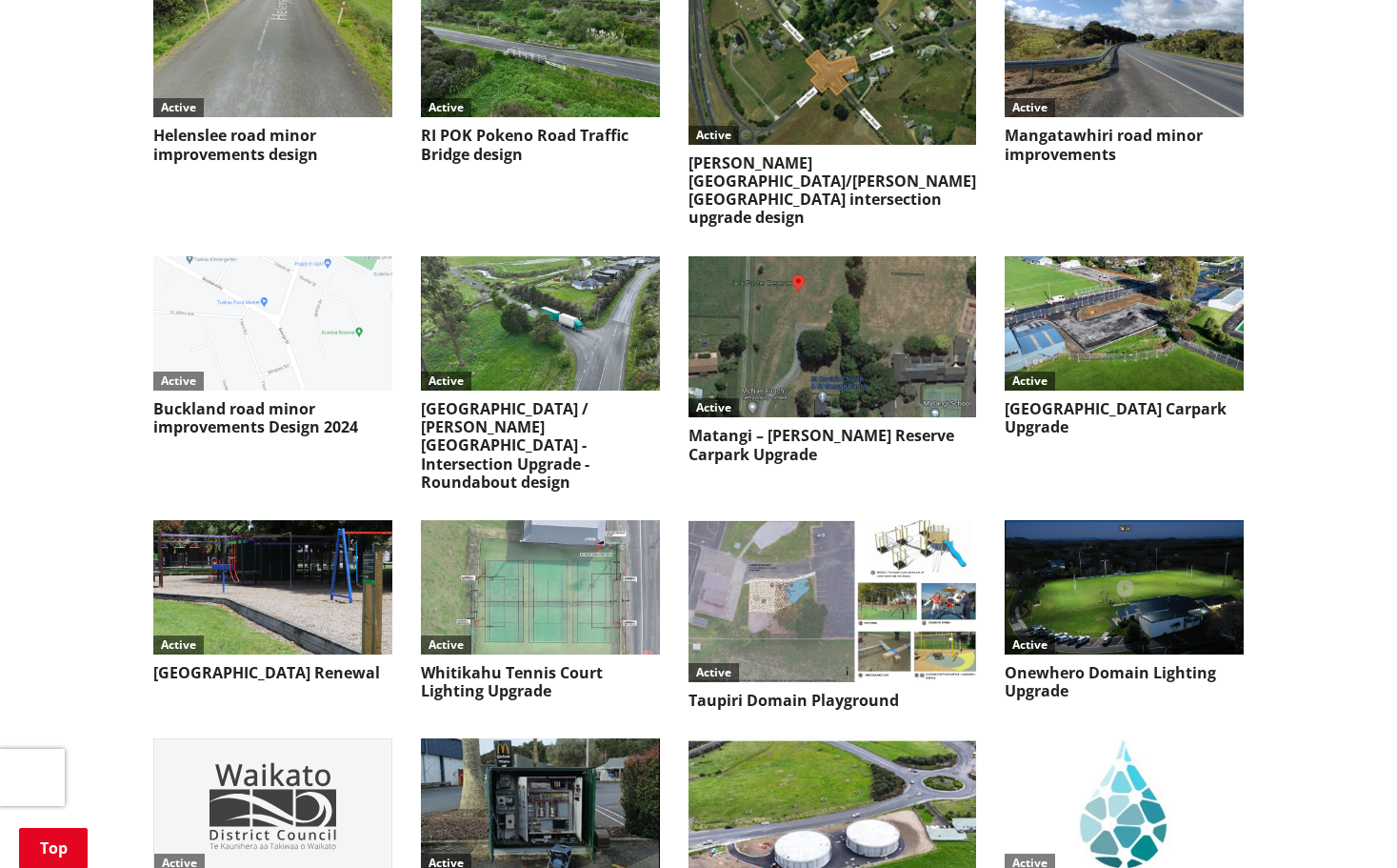
scroll to position [2191, 0]
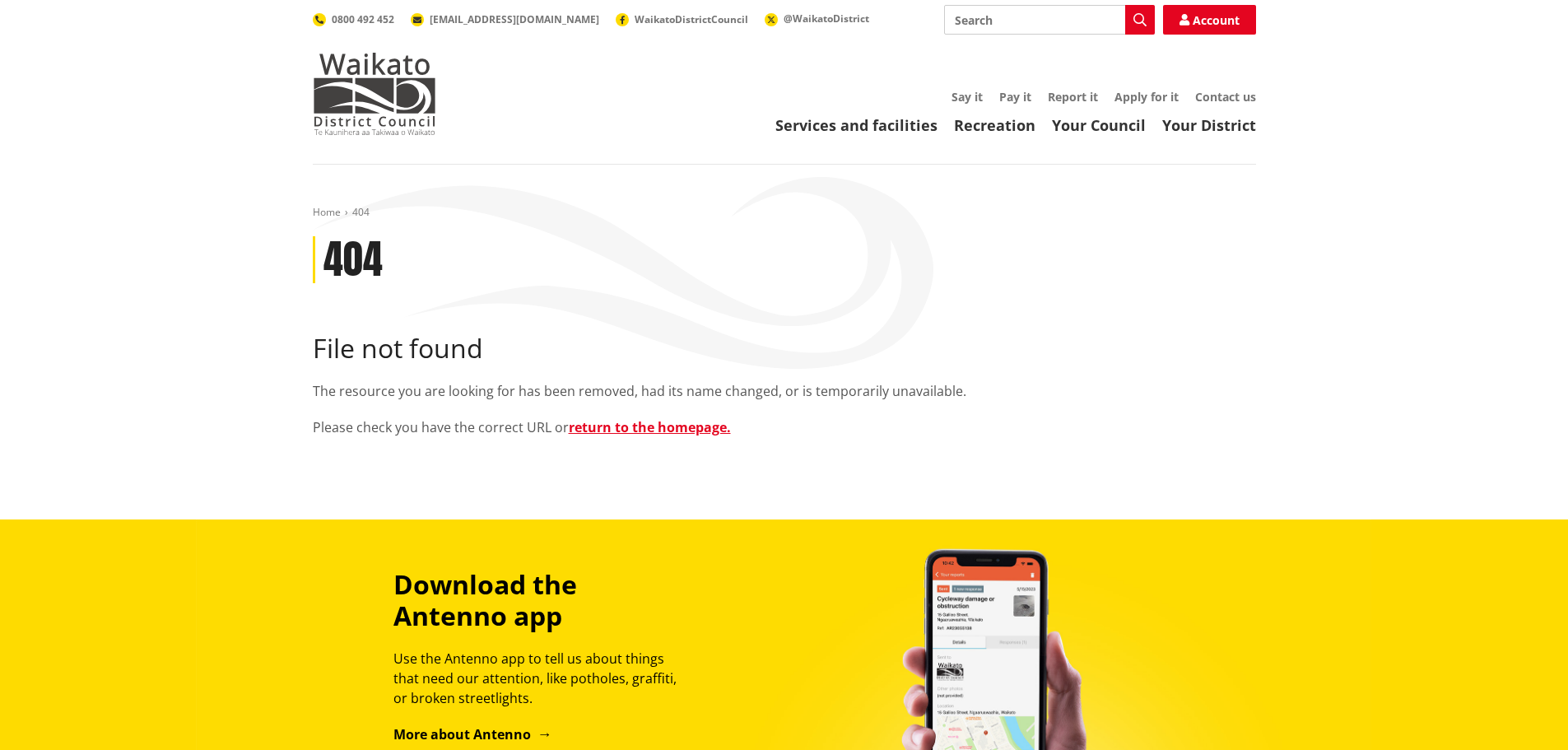
click at [1010, 24] on input "Search" at bounding box center [1049, 20] width 211 height 29
type input "do it"
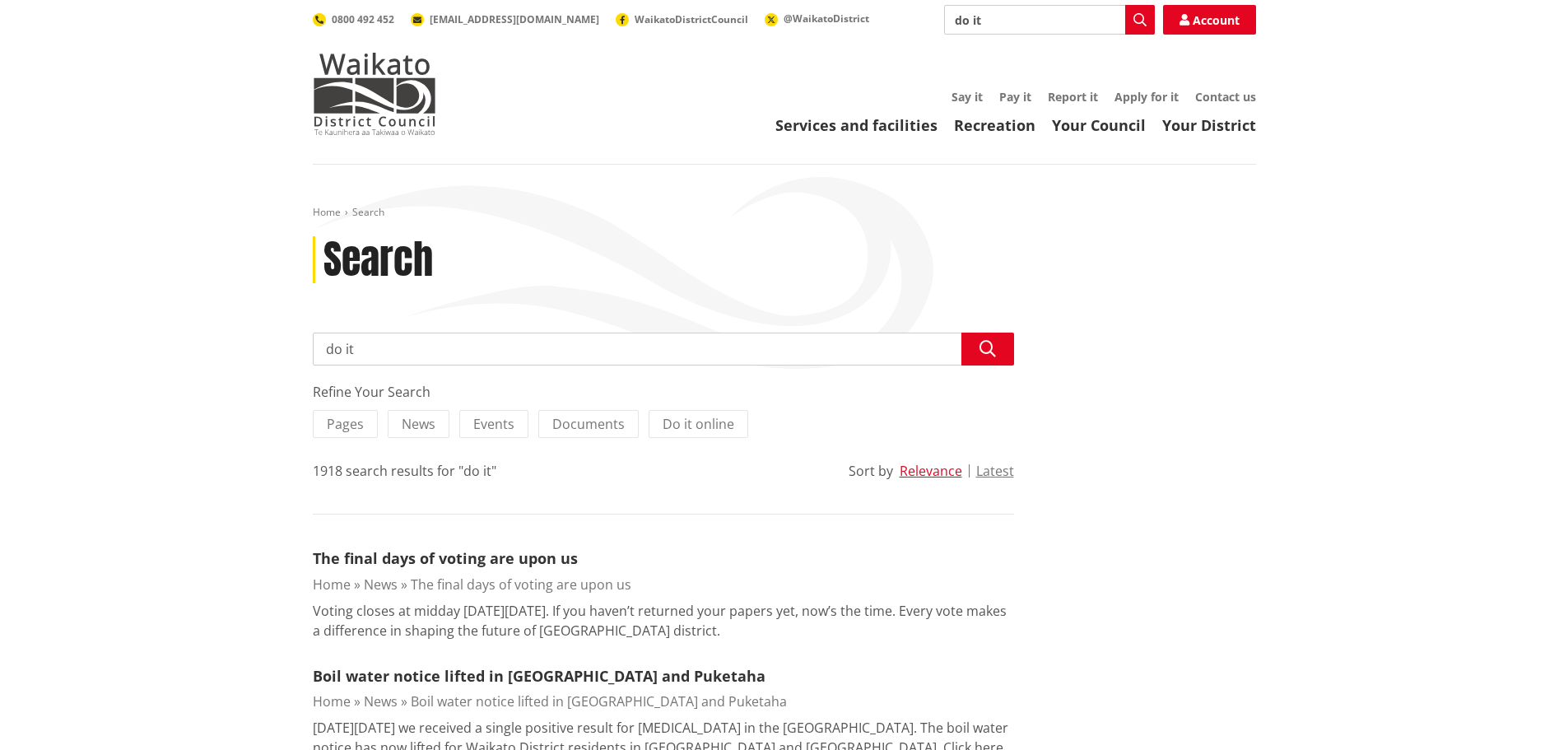
click at [417, 353] on input "do it" at bounding box center [663, 349] width 701 height 33
type input "do it online"
click at [693, 406] on div "Refine Your Search Pages News Events Documents Do it online" at bounding box center [663, 413] width 701 height 62
click at [704, 423] on span "Do it online" at bounding box center [698, 423] width 72 height 18
click at [0, 0] on input "Do it online" at bounding box center [0, 0] width 0 height 0
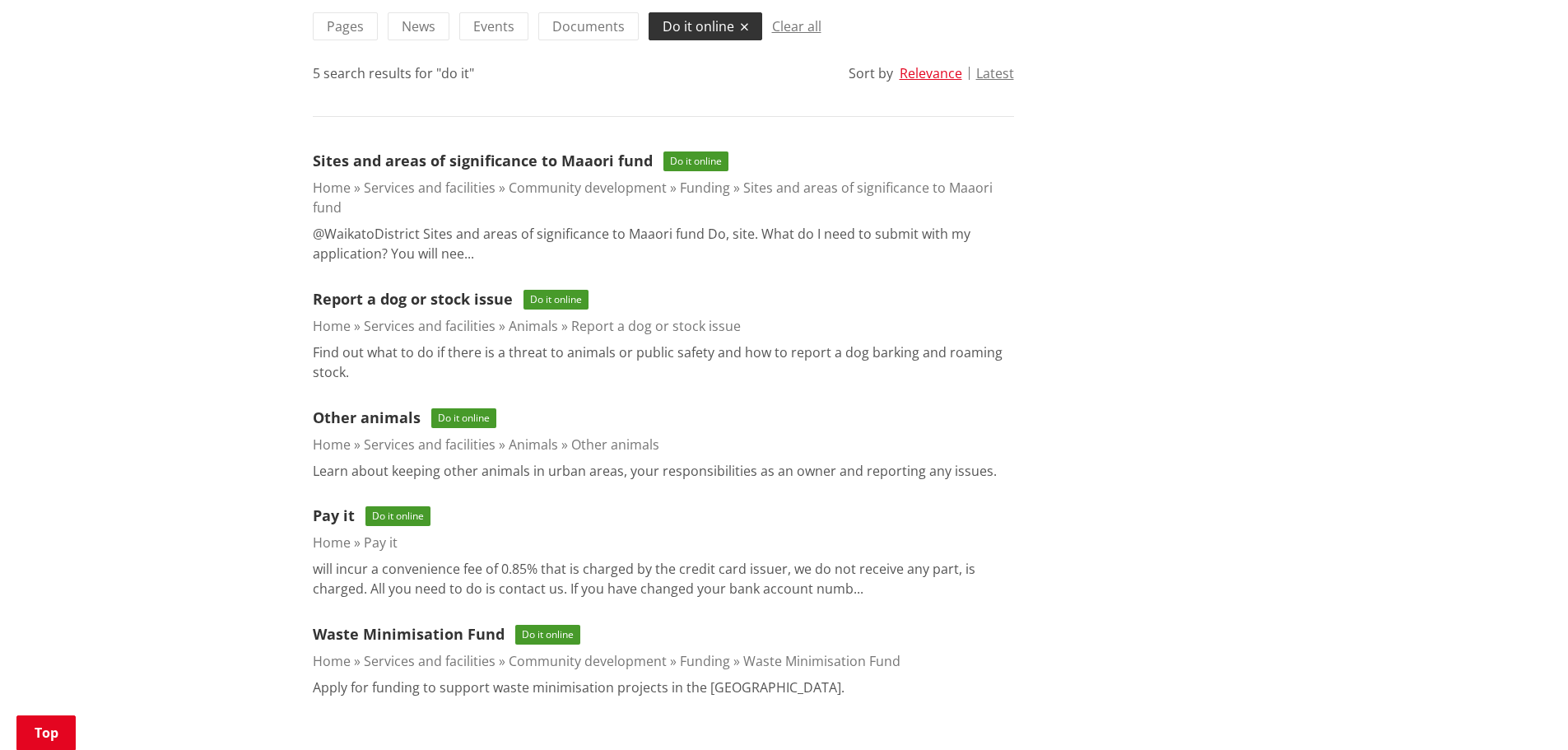
scroll to position [411, 0]
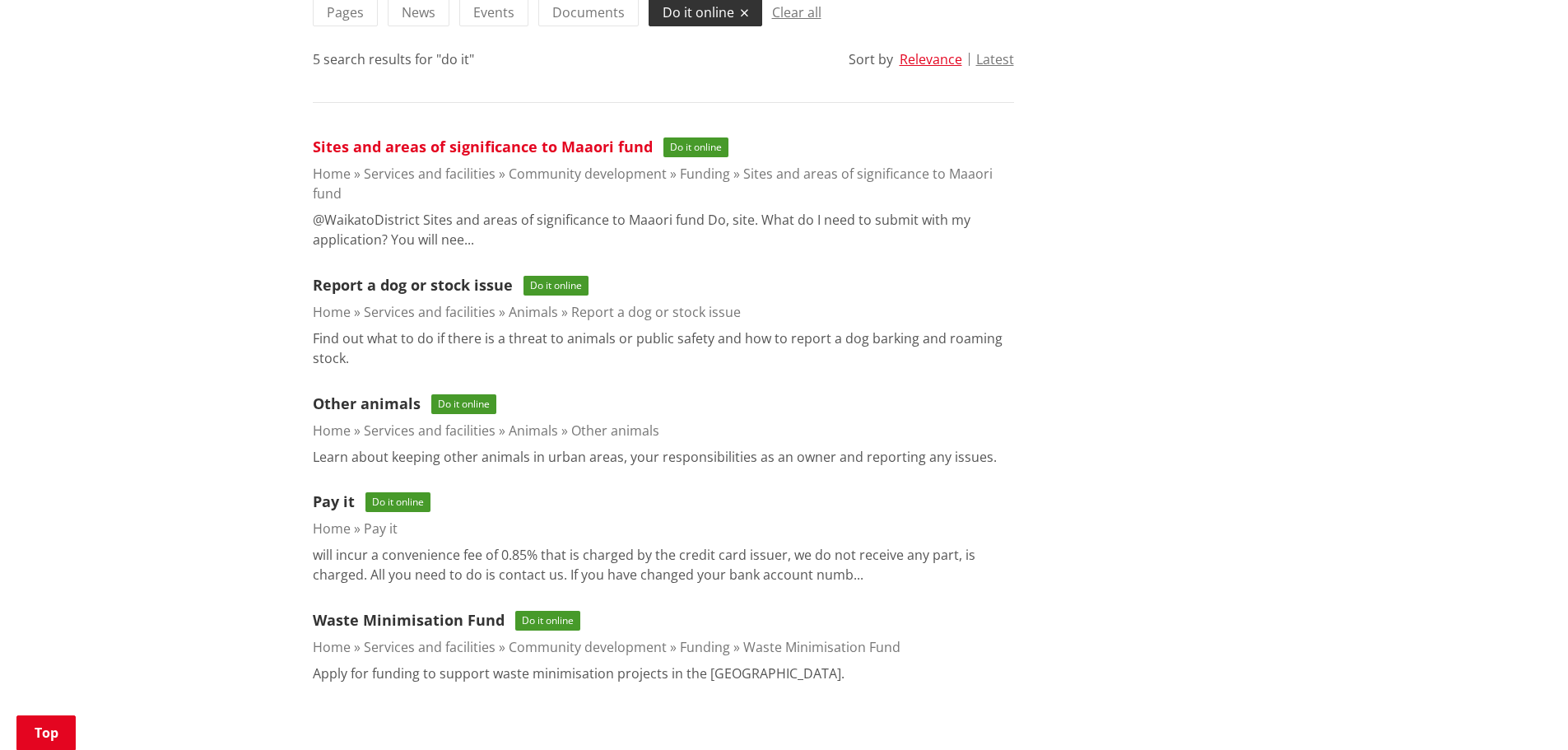
click at [629, 145] on link "Sites and areas of significance to Maaori fund" at bounding box center [482, 146] width 340 height 20
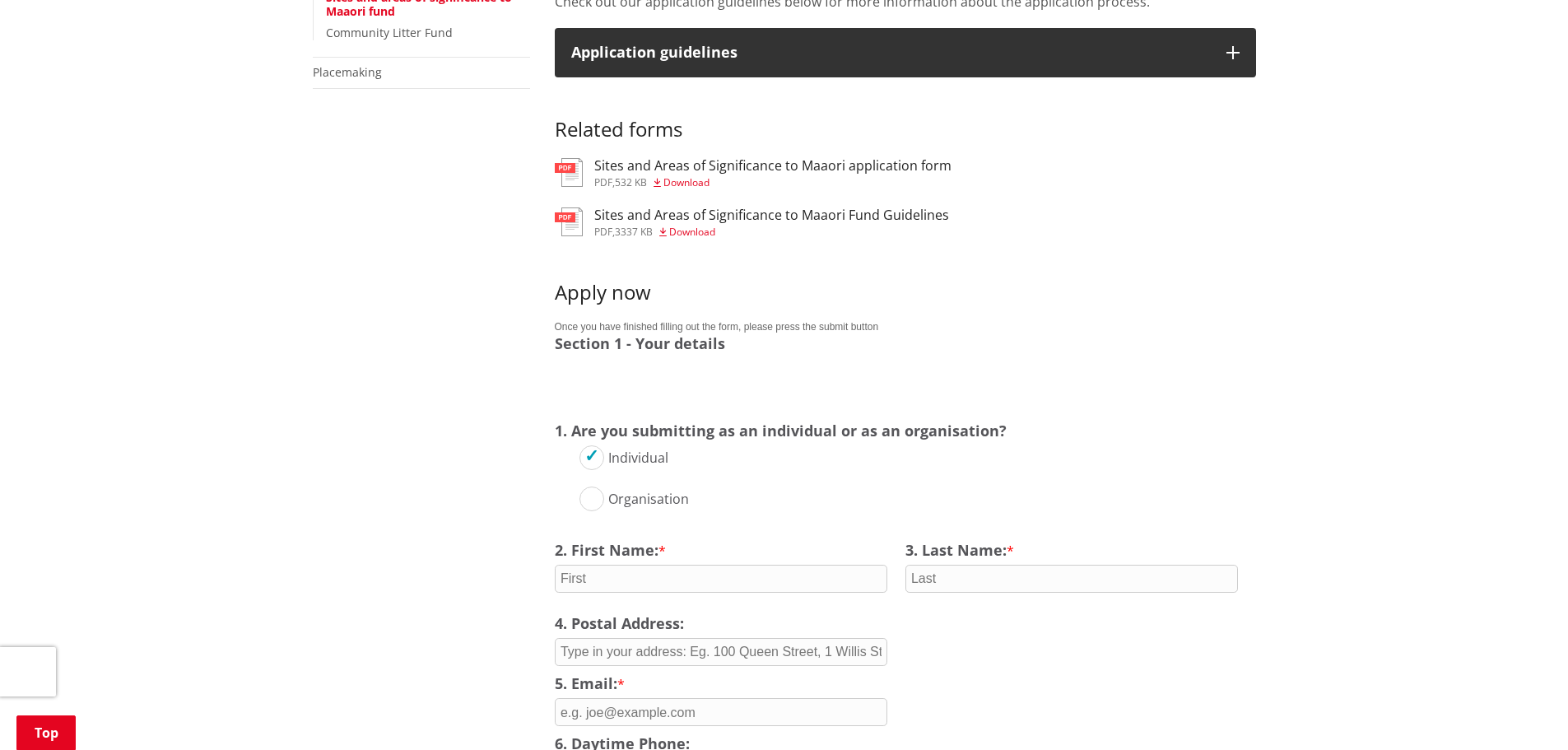
scroll to position [823, 0]
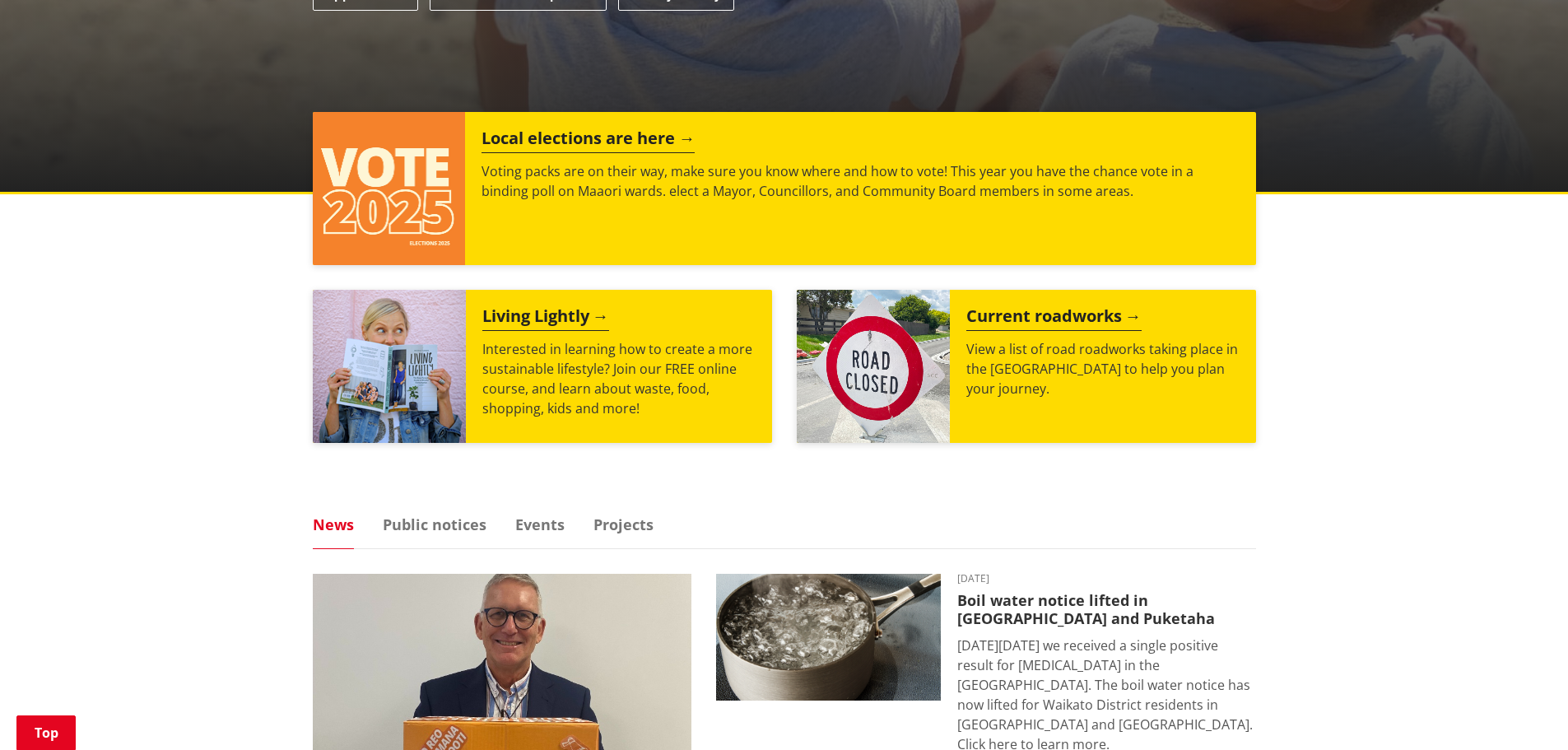
scroll to position [576, 0]
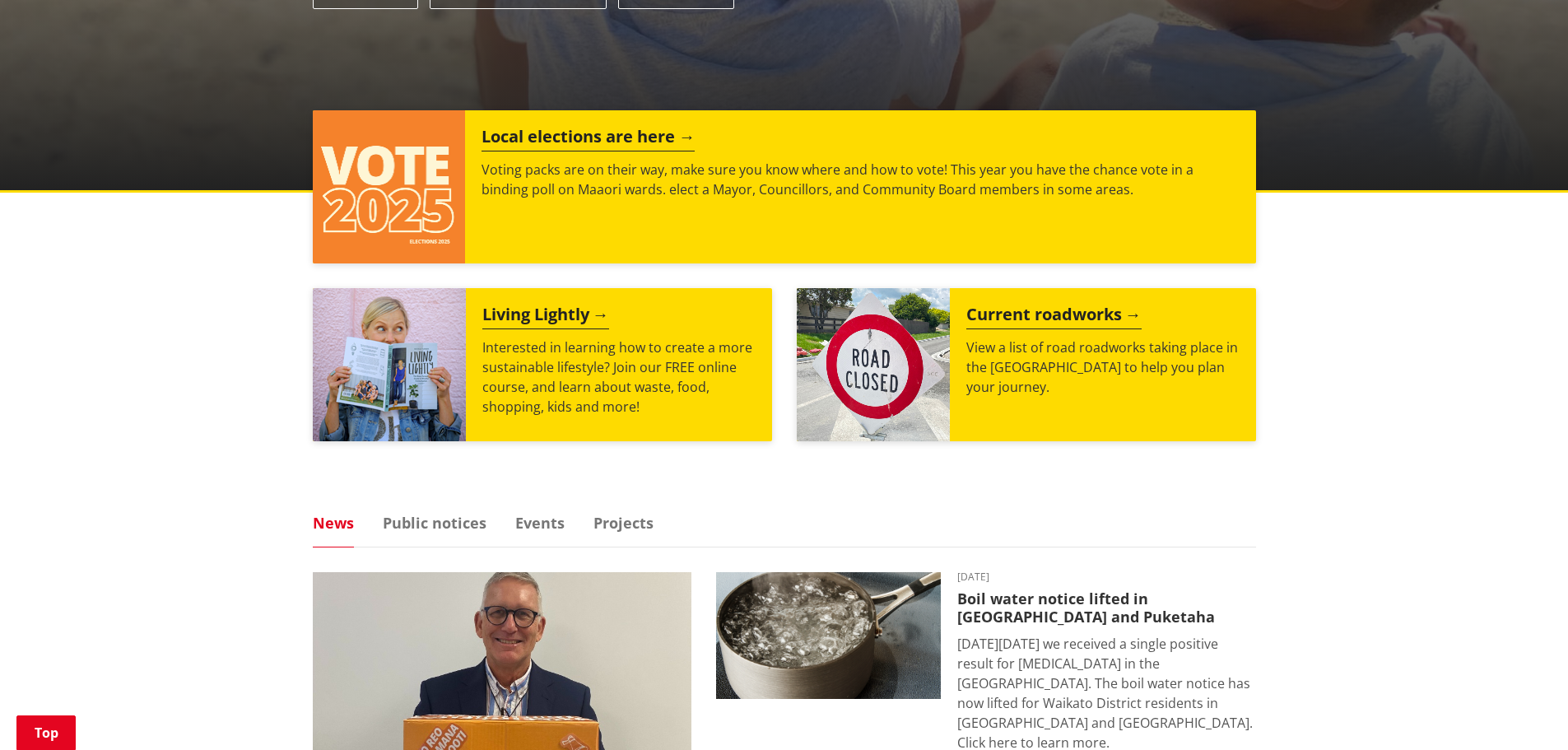
drag, startPoint x: 1075, startPoint y: 454, endPoint x: 1122, endPoint y: 467, distance: 48.8
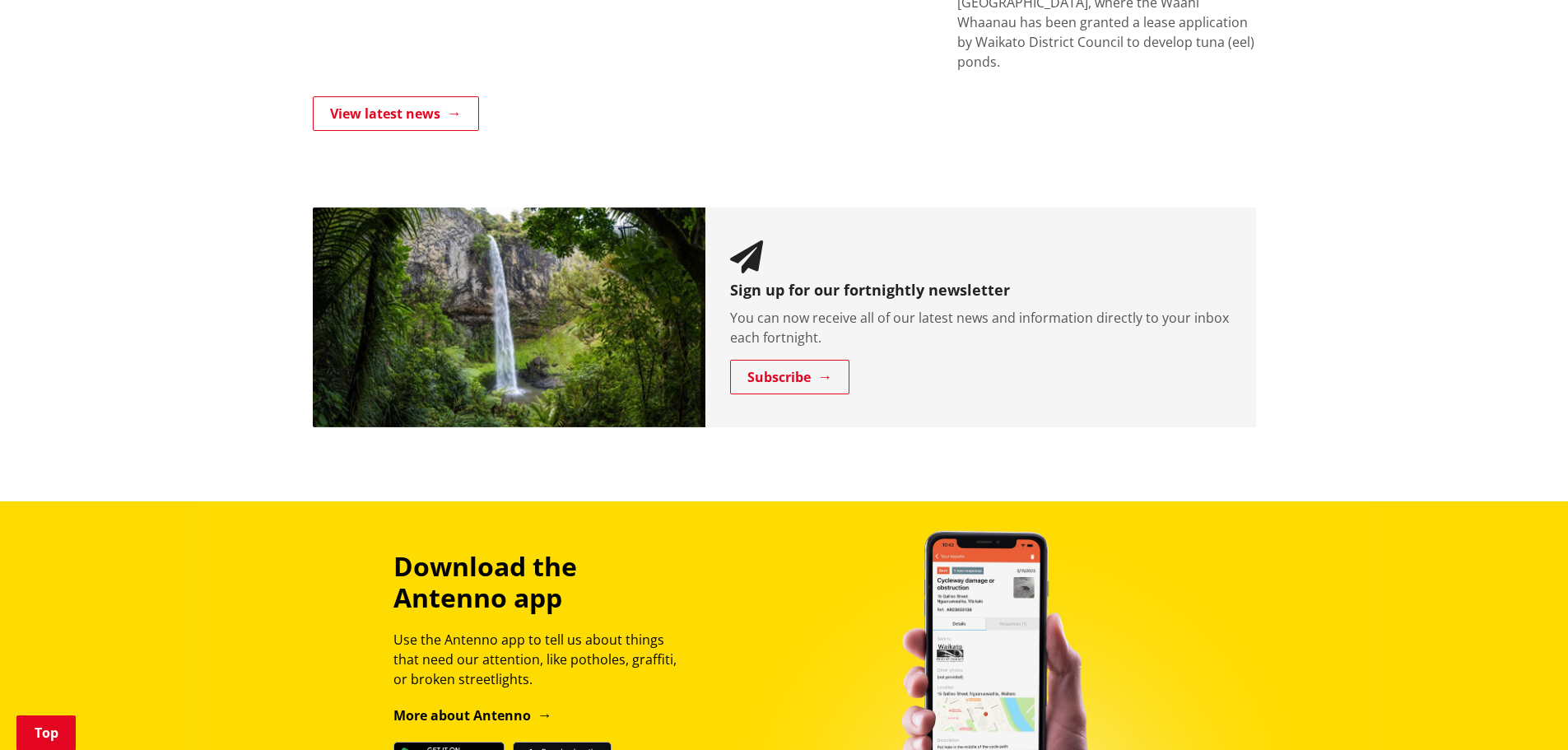
scroll to position [1481, 0]
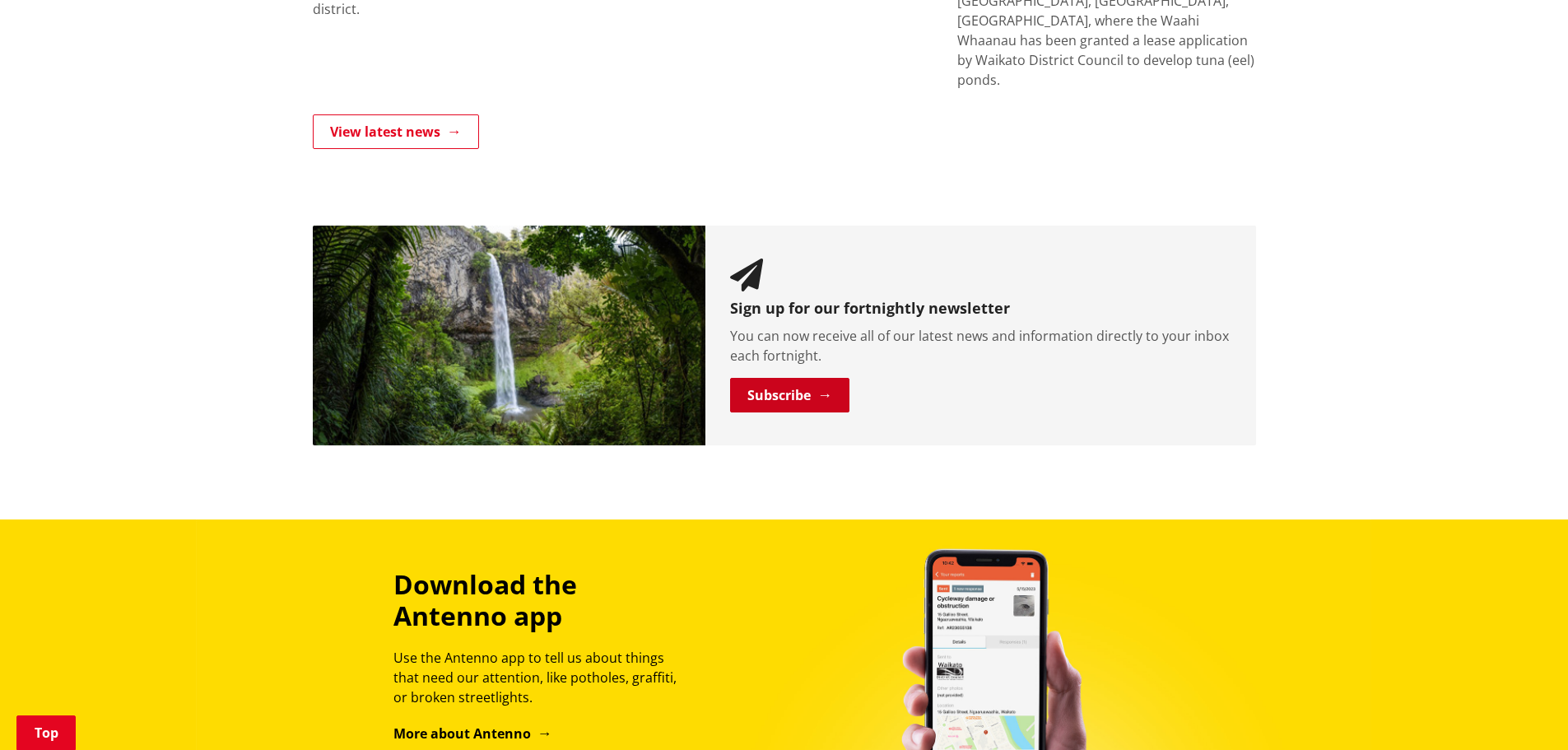
click at [821, 378] on link "Subscribe" at bounding box center [790, 395] width 119 height 35
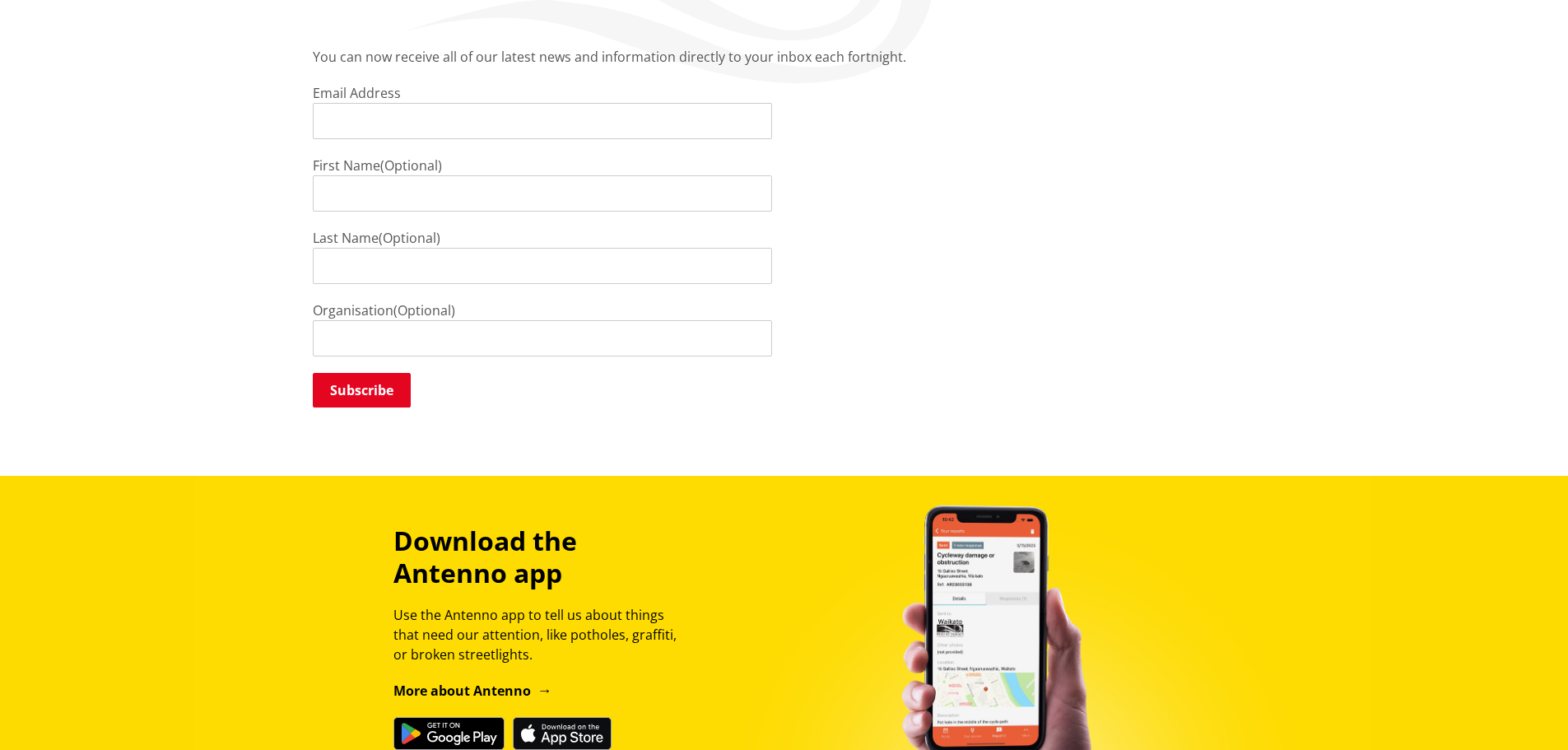
scroll to position [82, 0]
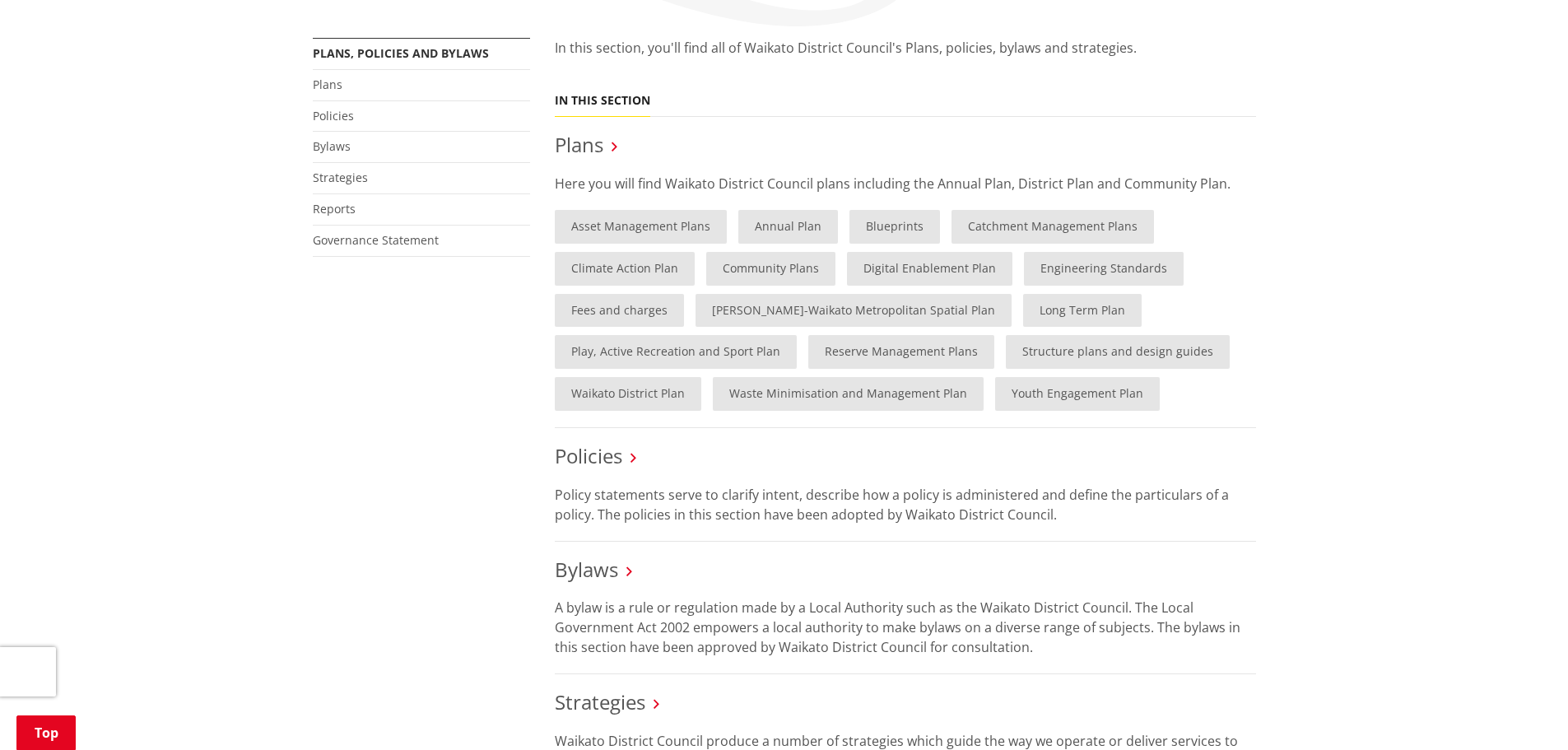
scroll to position [247, 0]
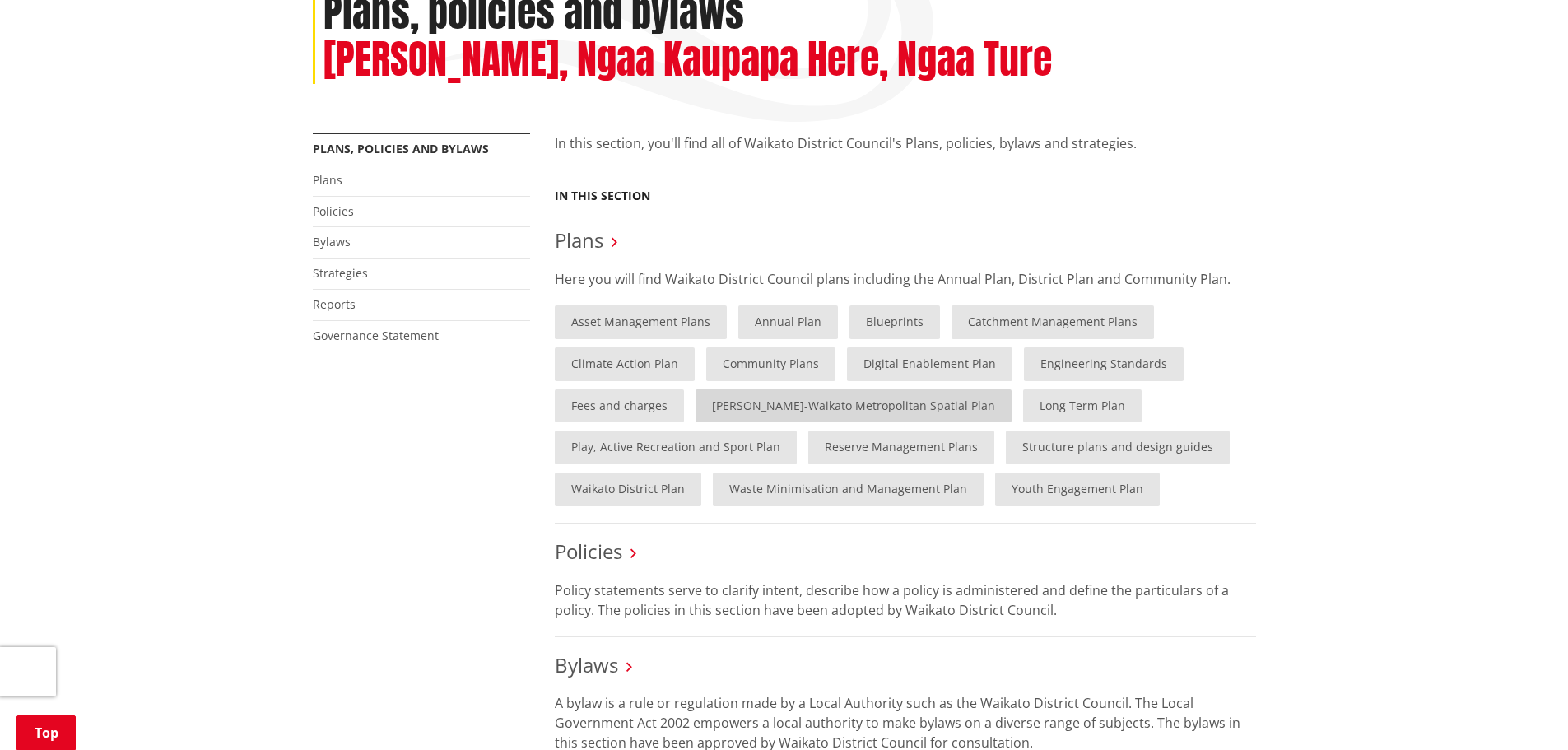
click at [857, 405] on link "[PERSON_NAME]-Waikato Metropolitan Spatial Plan" at bounding box center [854, 405] width 316 height 34
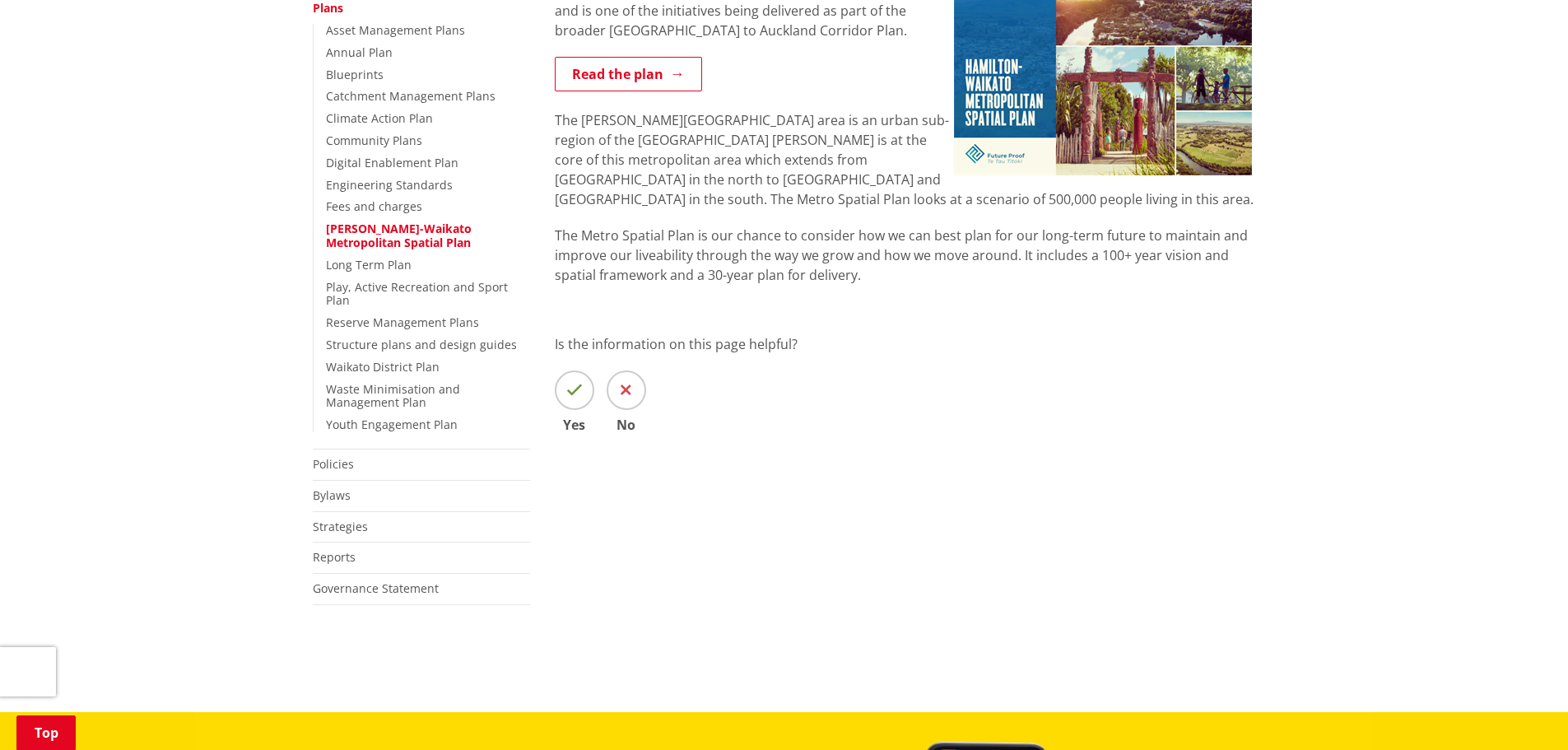
scroll to position [576, 0]
